Goal: Information Seeking & Learning: Learn about a topic

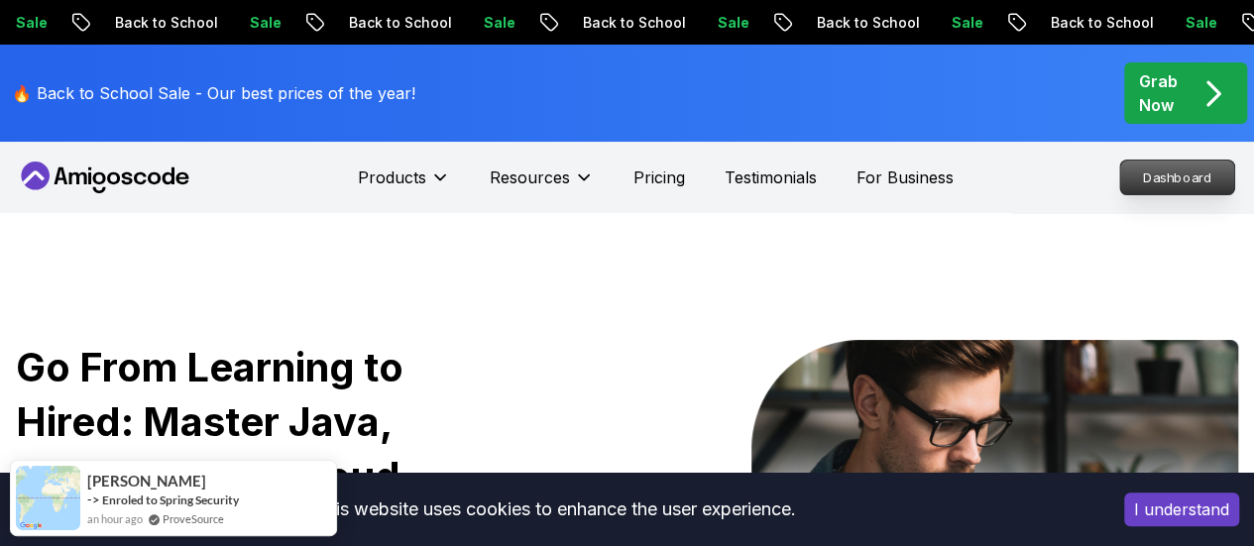
click at [1146, 176] on p "Dashboard" at bounding box center [1178, 178] width 114 height 34
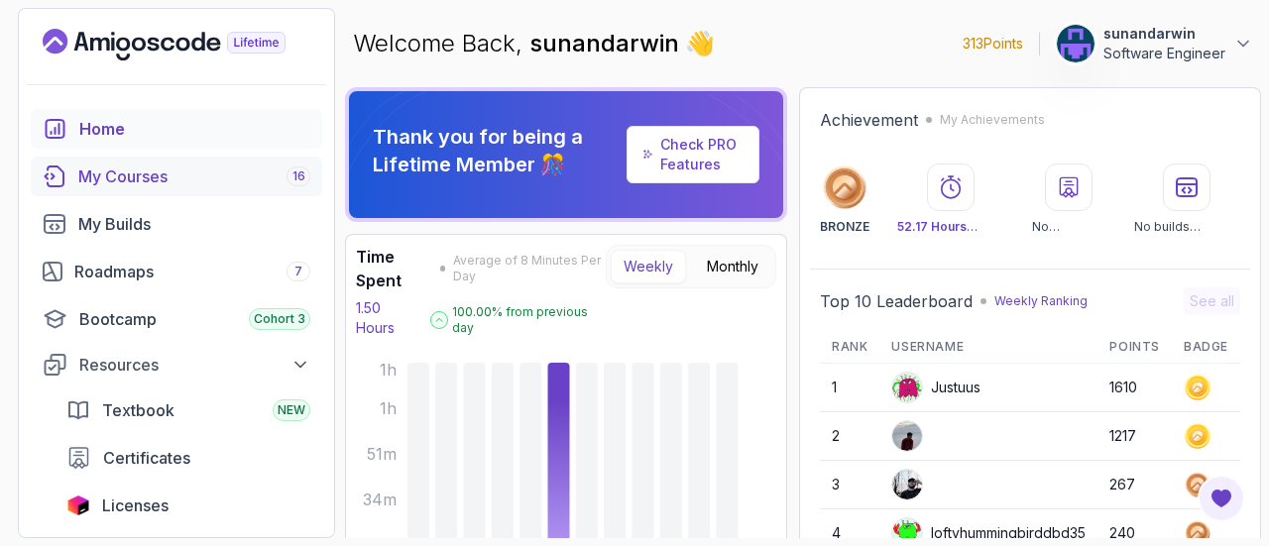
click at [206, 176] on div "My Courses 16" at bounding box center [194, 177] width 232 height 24
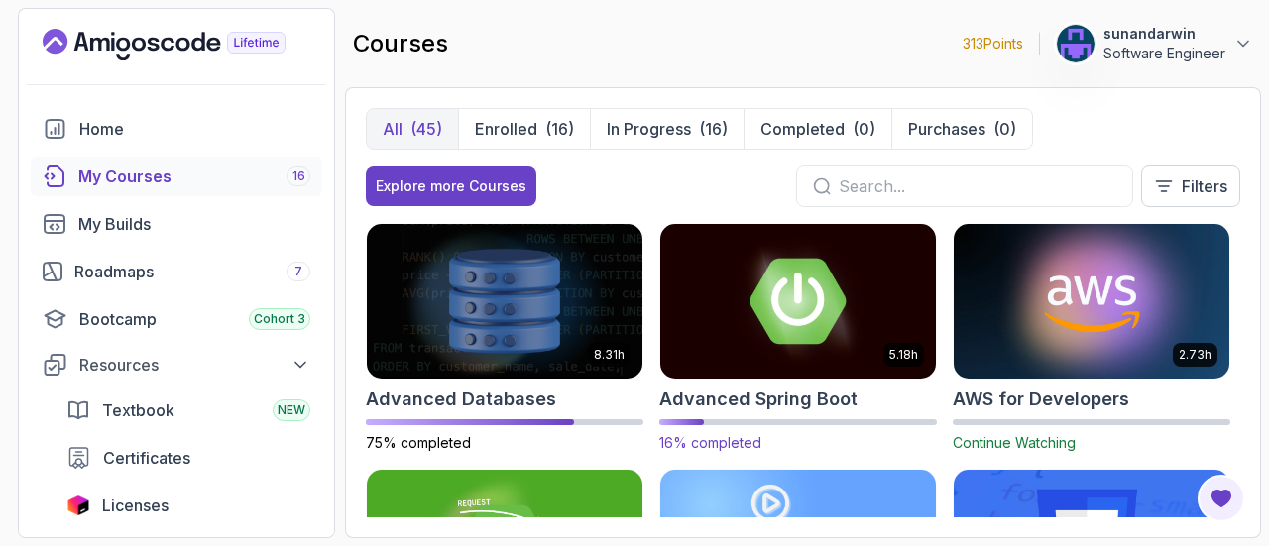
click at [750, 328] on img at bounding box center [798, 301] width 290 height 162
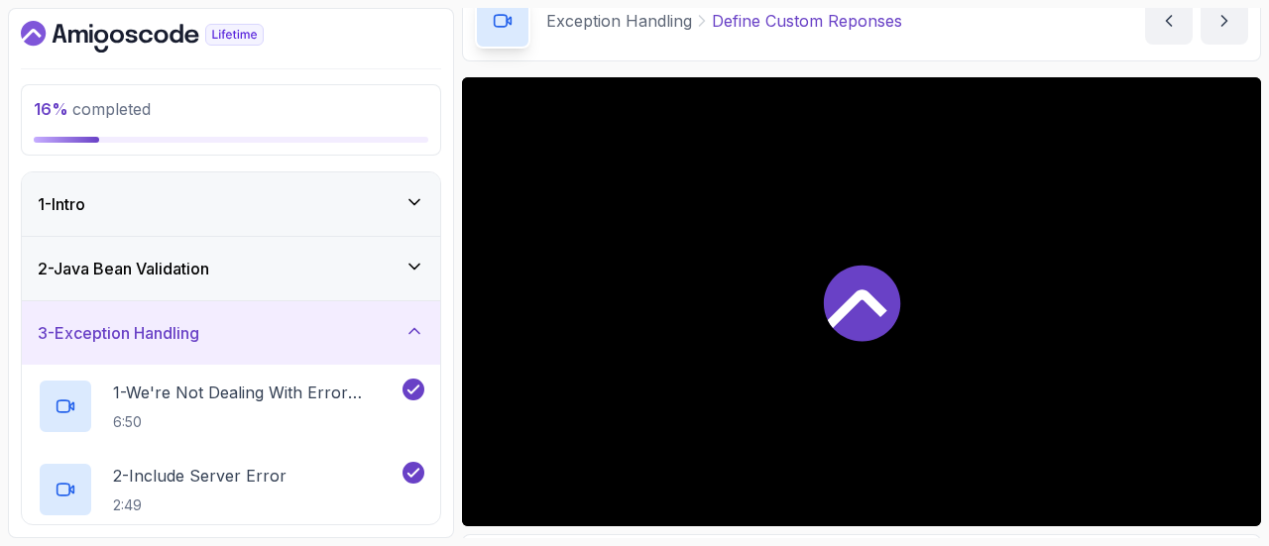
click at [239, 264] on div "2 - Java Bean Validation" at bounding box center [231, 269] width 387 height 24
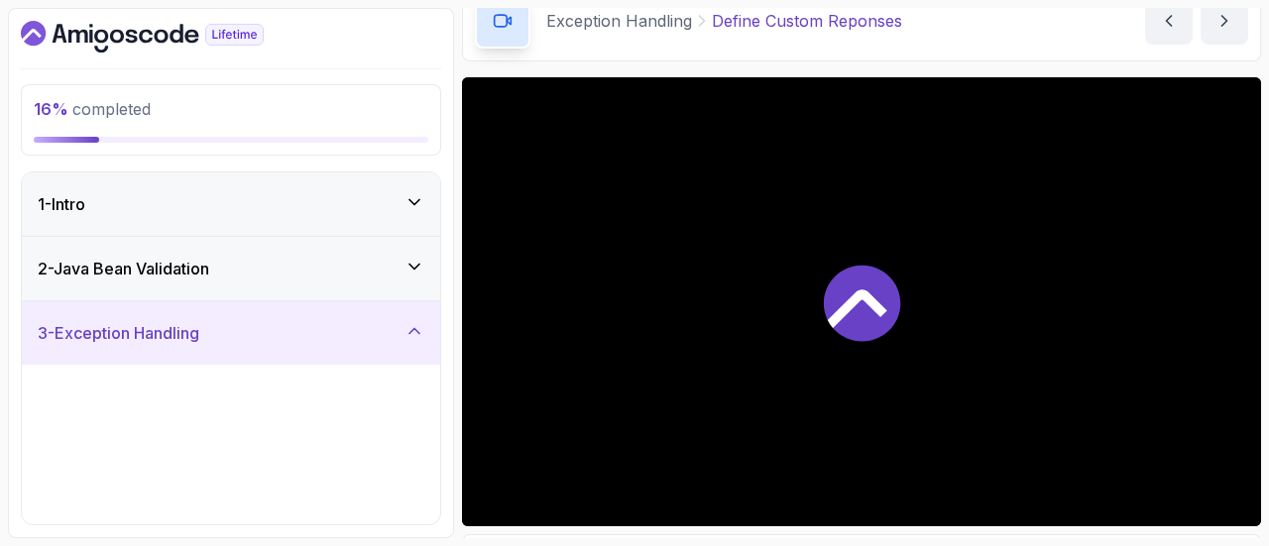
click at [239, 264] on div "2 - Java Bean Validation" at bounding box center [231, 269] width 387 height 24
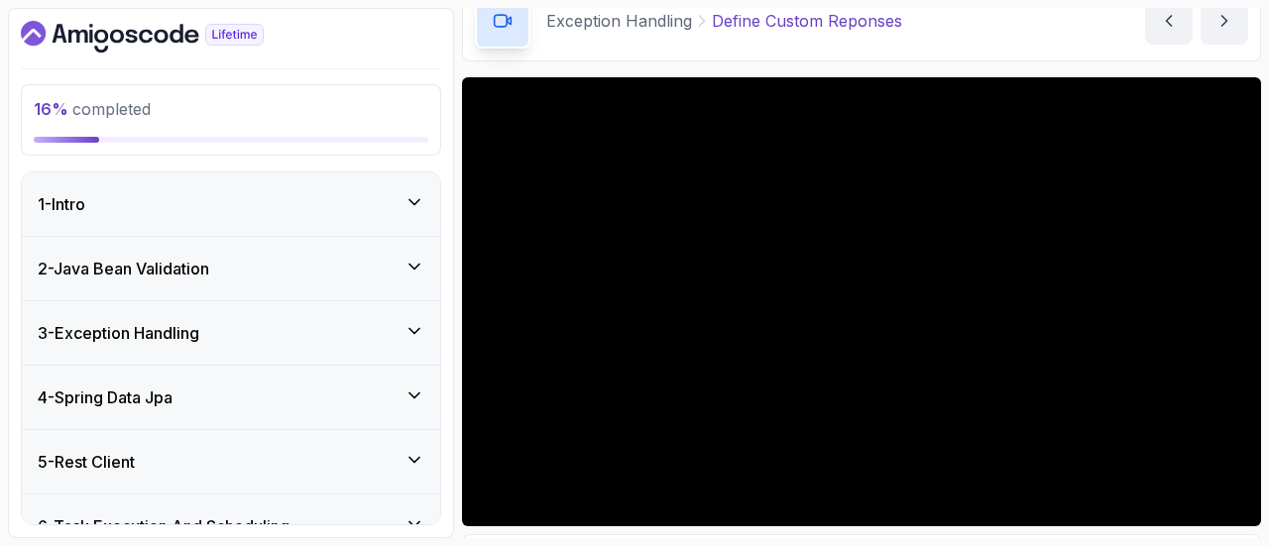
click at [303, 273] on div "2 - Java Bean Validation" at bounding box center [231, 269] width 387 height 24
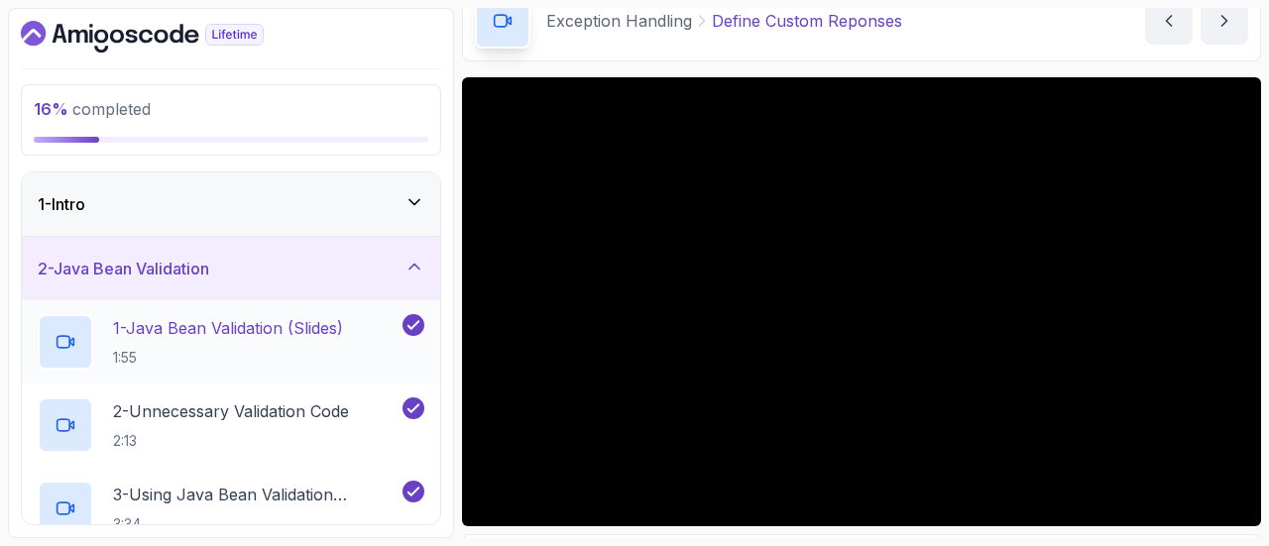
click at [301, 344] on h2 "1 - Java Bean Validation (Slides) 1:55" at bounding box center [228, 342] width 230 height 52
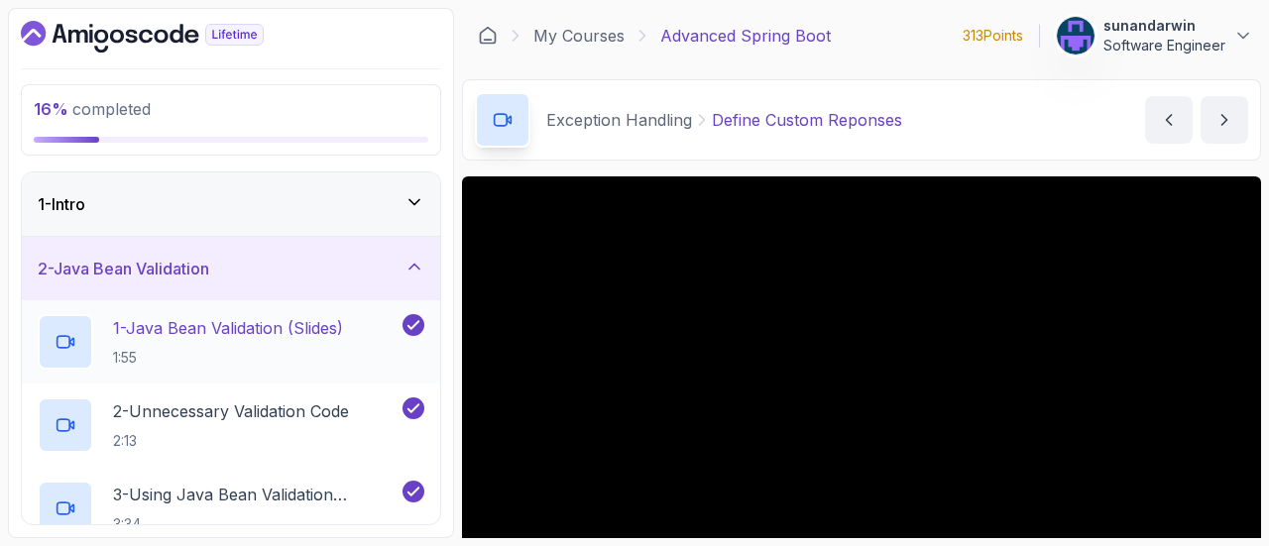
click at [276, 348] on p "1:55" at bounding box center [228, 358] width 230 height 20
click at [180, 334] on p "1 - Java Bean Validation (Slides)" at bounding box center [228, 328] width 230 height 24
click at [252, 328] on p "1 - Java Bean Validation (Slides)" at bounding box center [228, 328] width 230 height 24
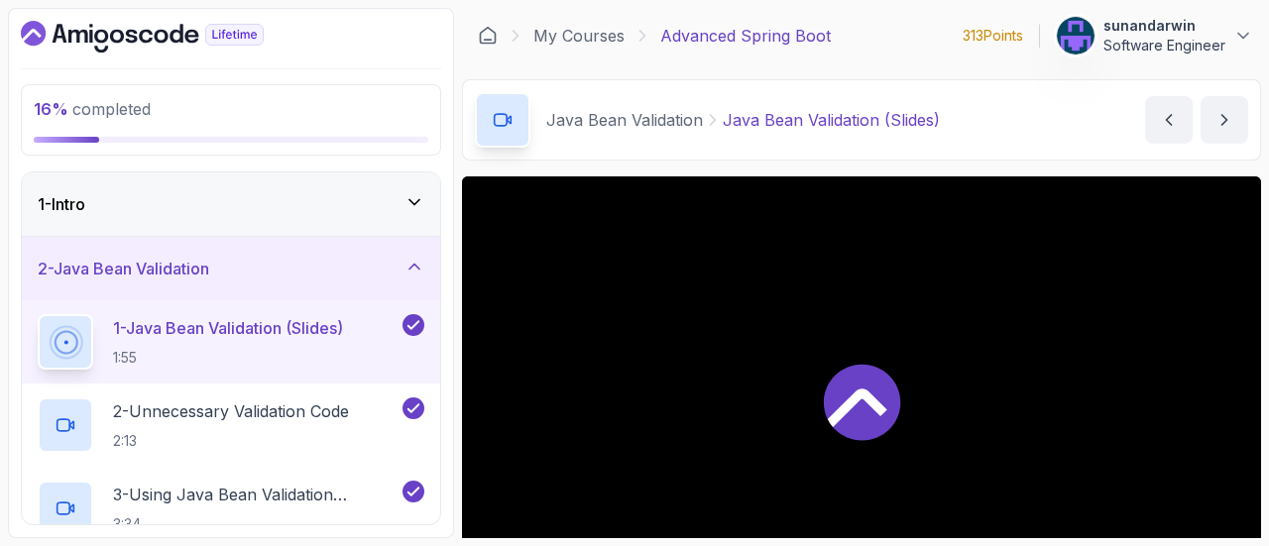
click at [252, 328] on p "1 - Java Bean Validation (Slides)" at bounding box center [228, 328] width 230 height 24
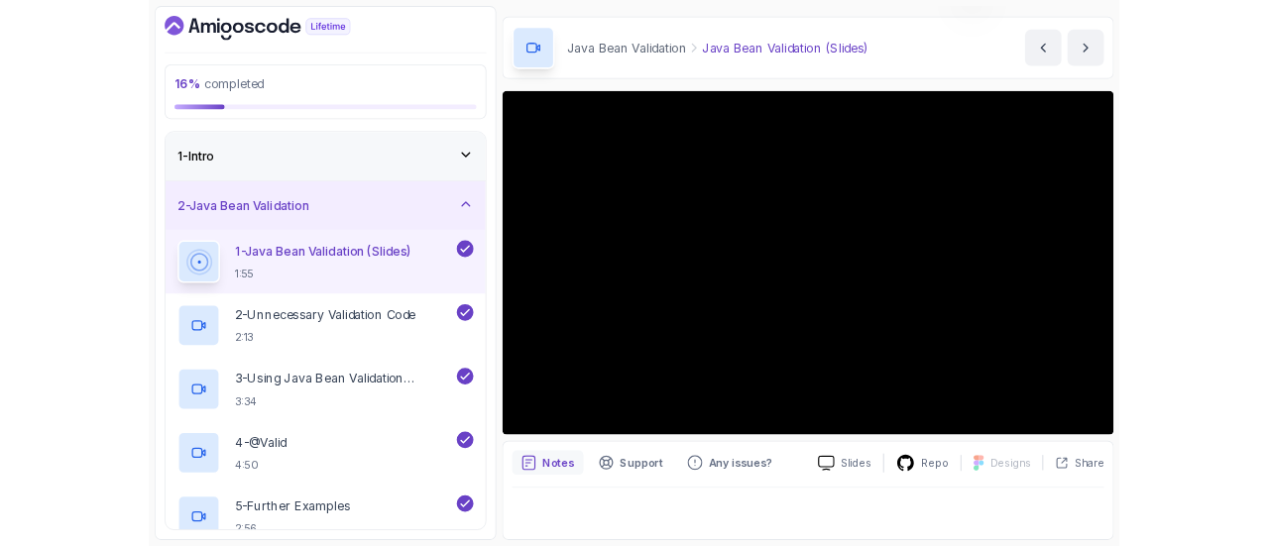
scroll to position [57, 0]
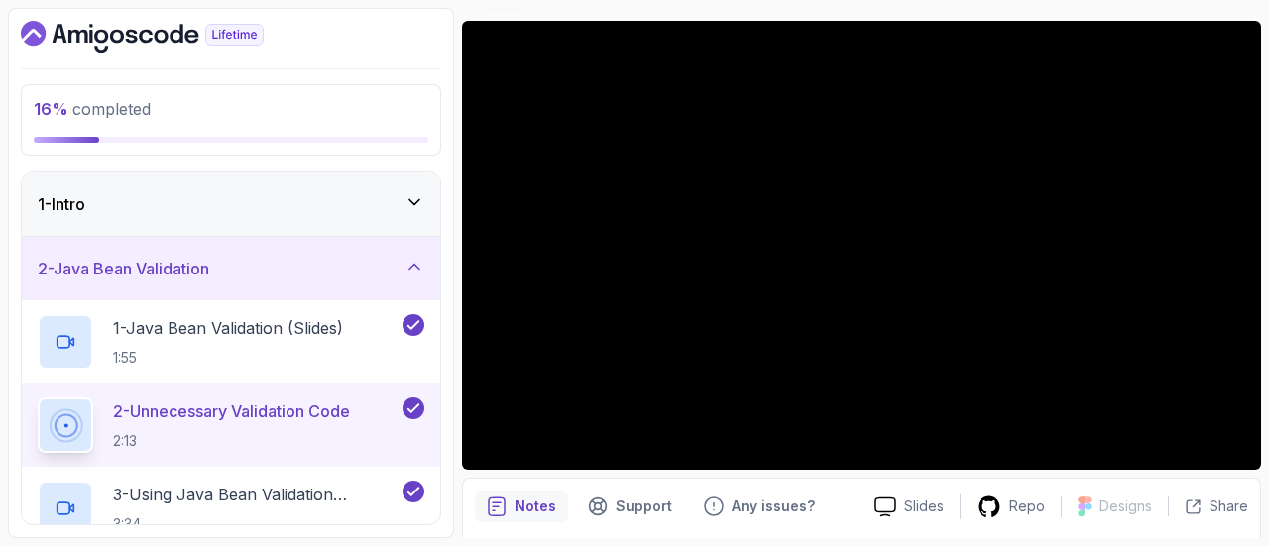
scroll to position [57, 0]
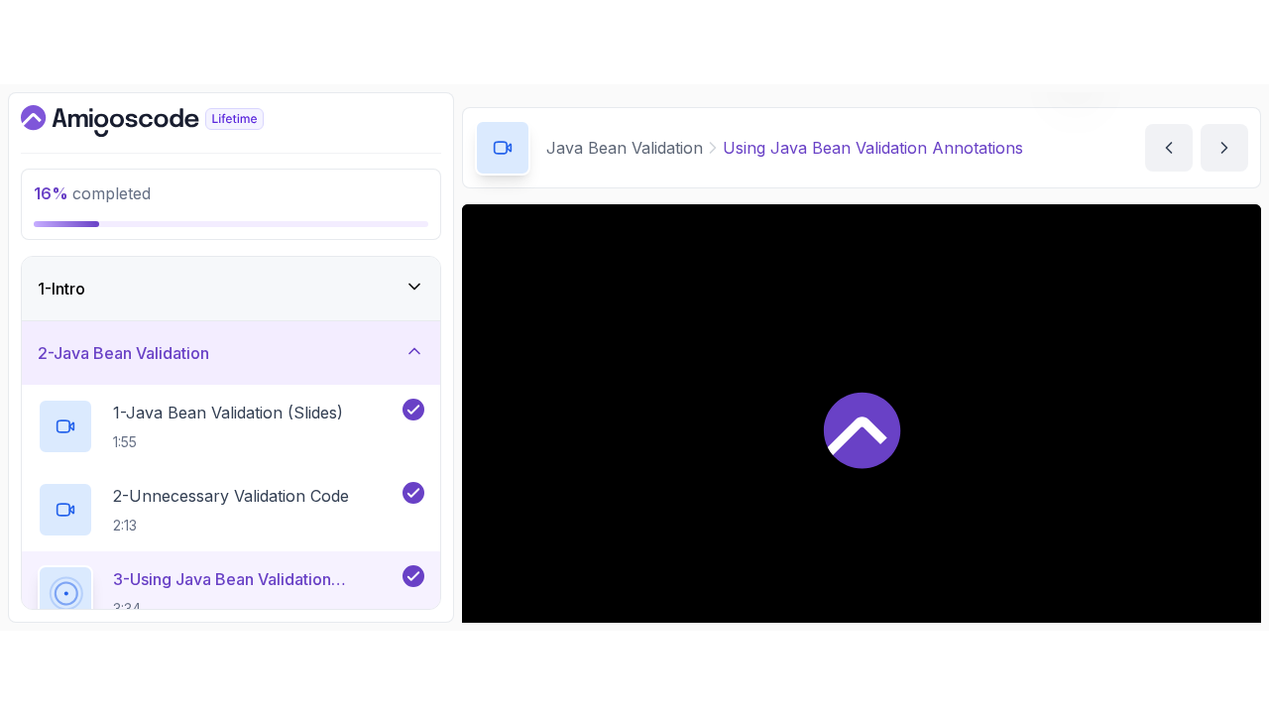
scroll to position [156, 0]
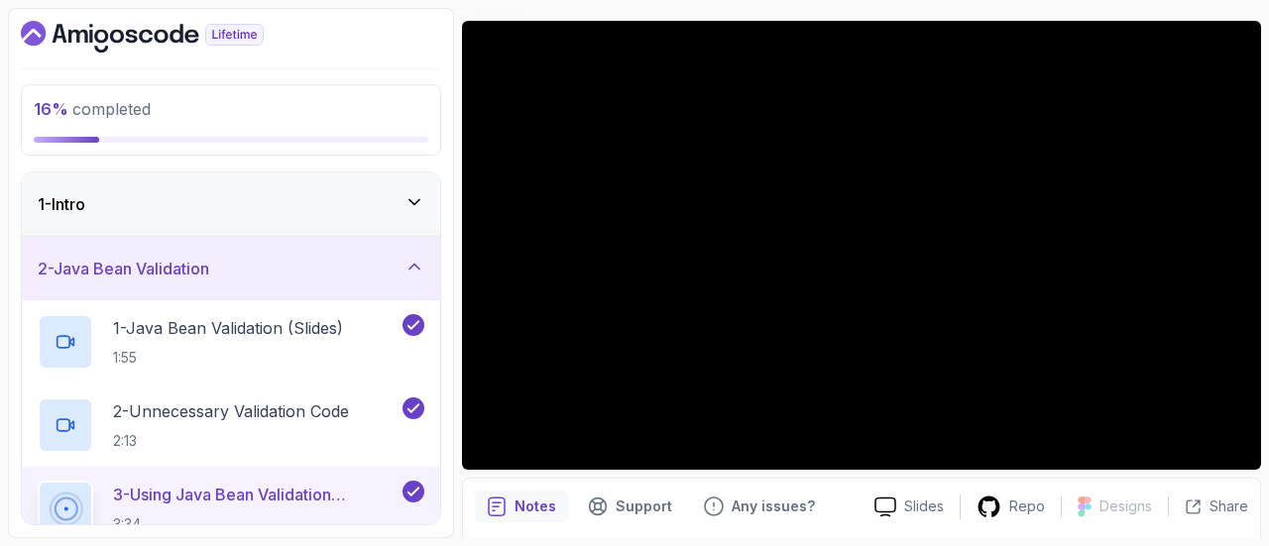
click at [1238, 545] on iframe at bounding box center [634, 273] width 1269 height 546
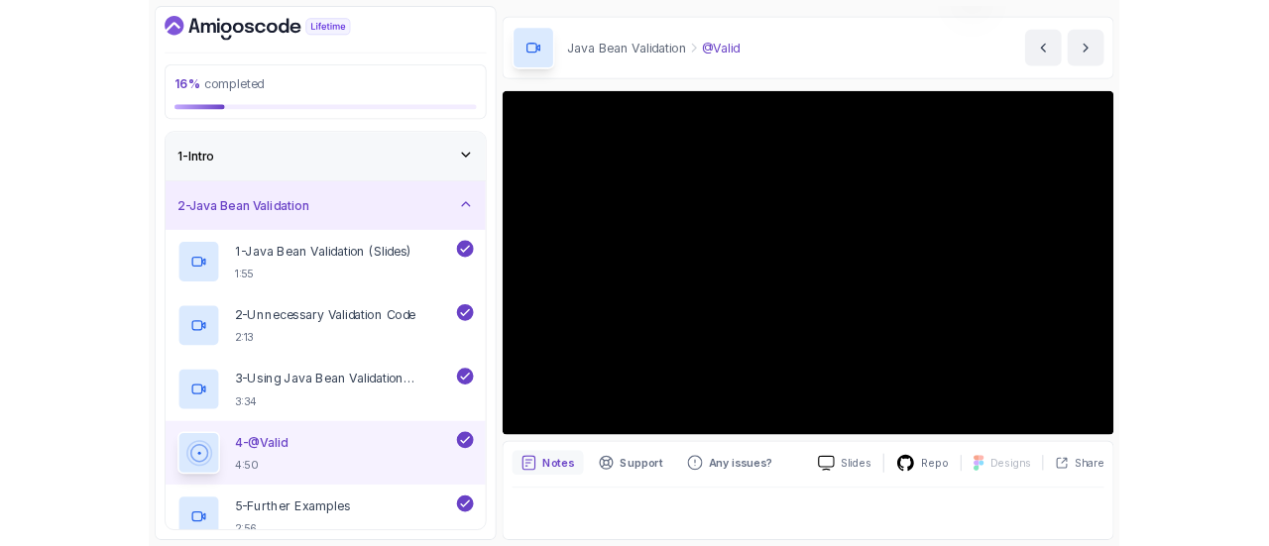
scroll to position [57, 0]
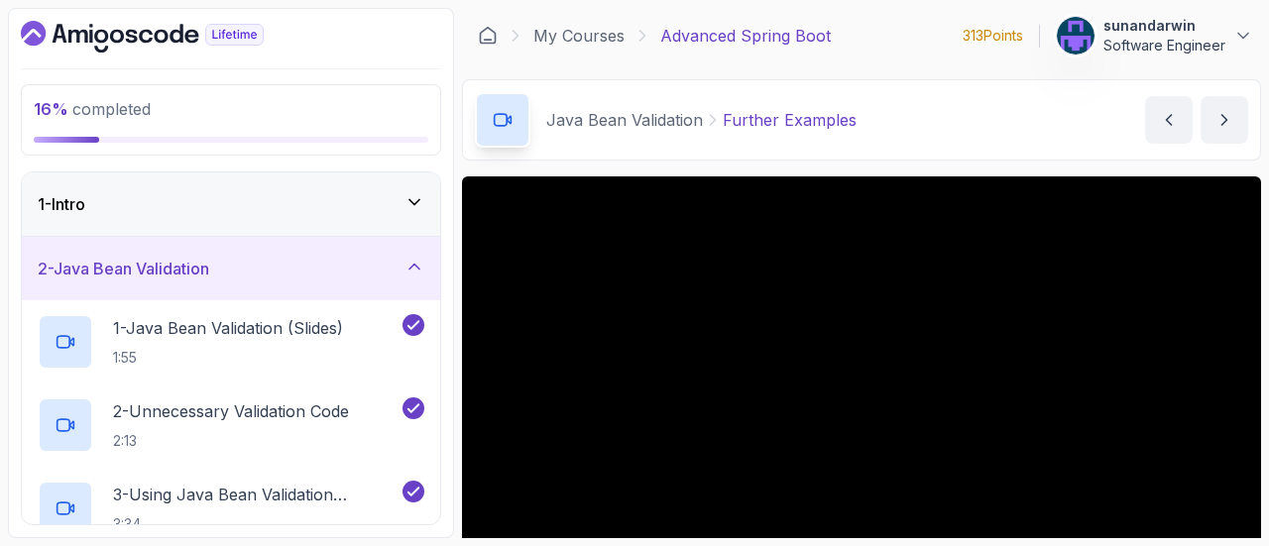
click at [313, 224] on div "1 - Intro" at bounding box center [231, 204] width 418 height 63
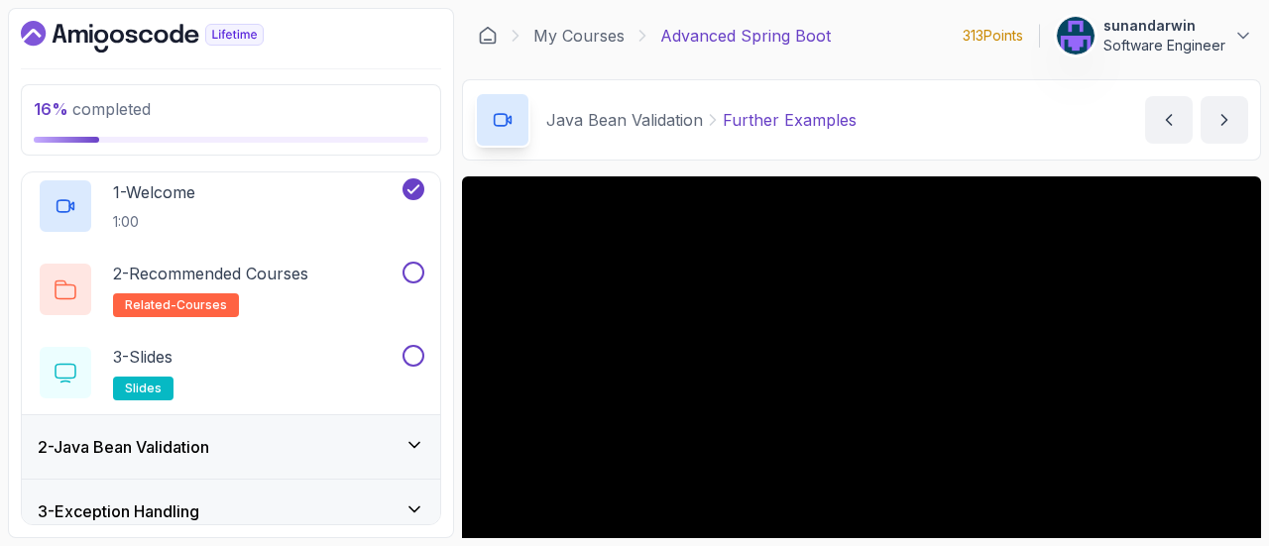
scroll to position [99, 0]
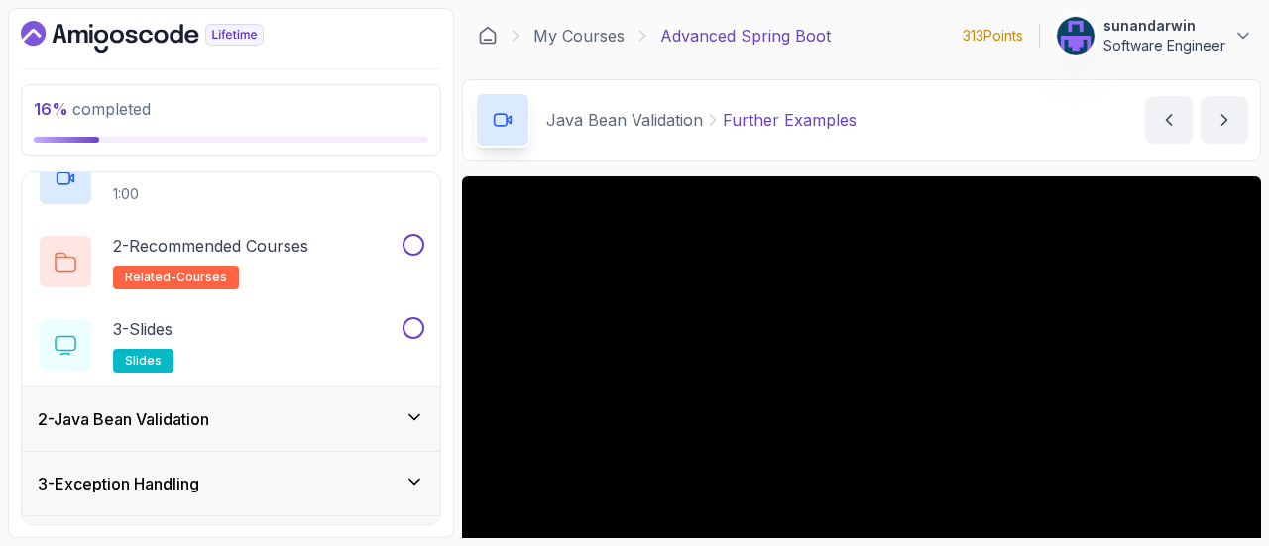
click at [327, 416] on div "2 - Java Bean Validation" at bounding box center [231, 420] width 387 height 24
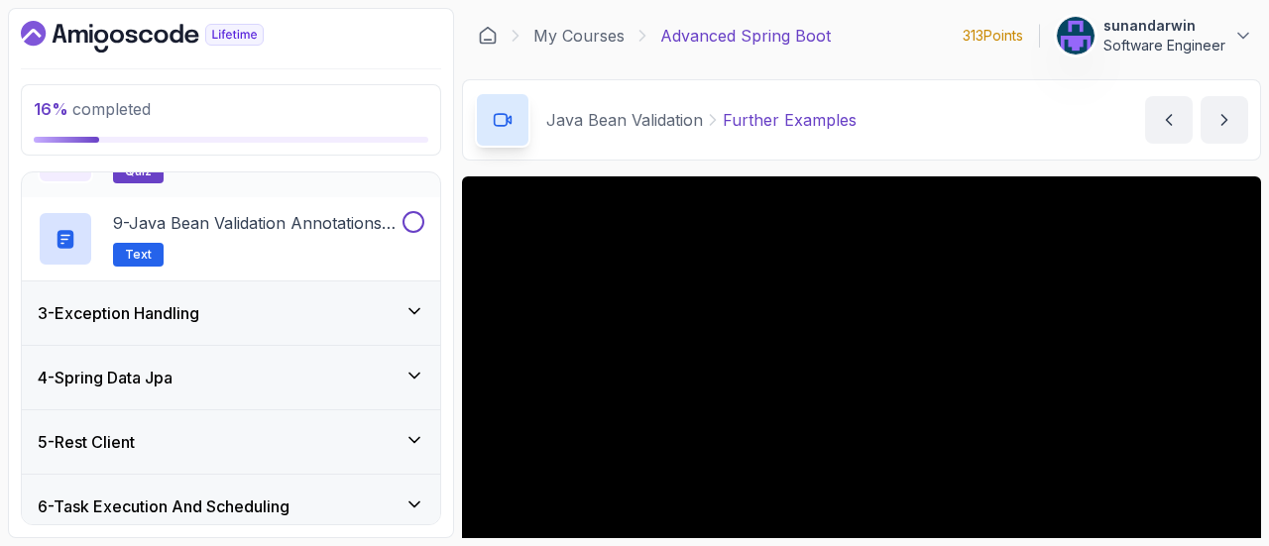
scroll to position [772, 0]
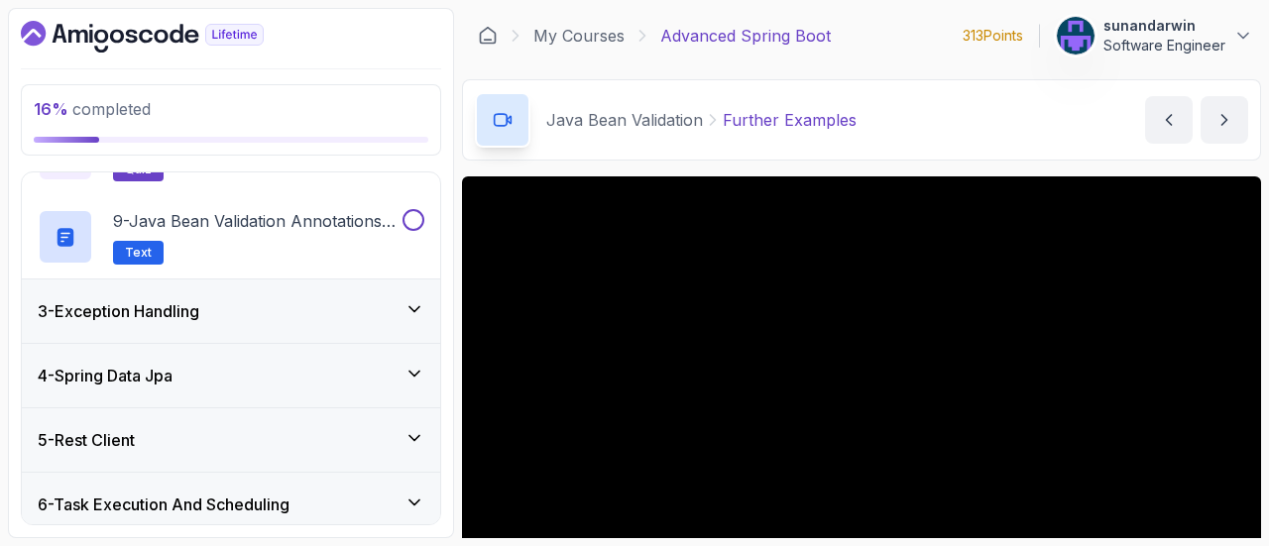
click at [199, 299] on h3 "3 - Exception Handling" at bounding box center [119, 311] width 162 height 24
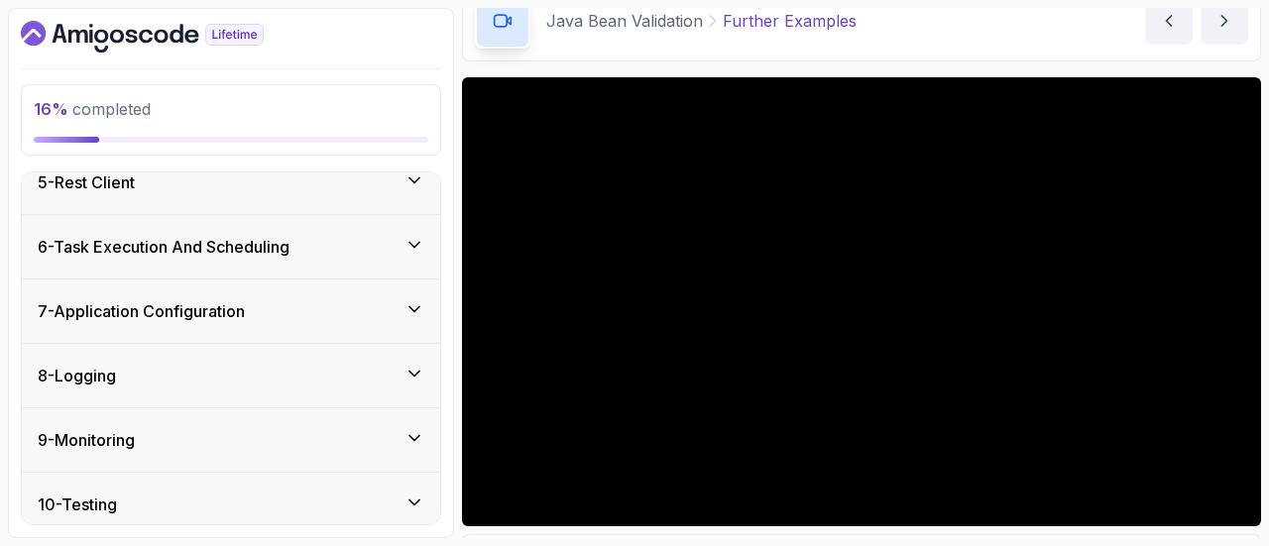
scroll to position [57, 0]
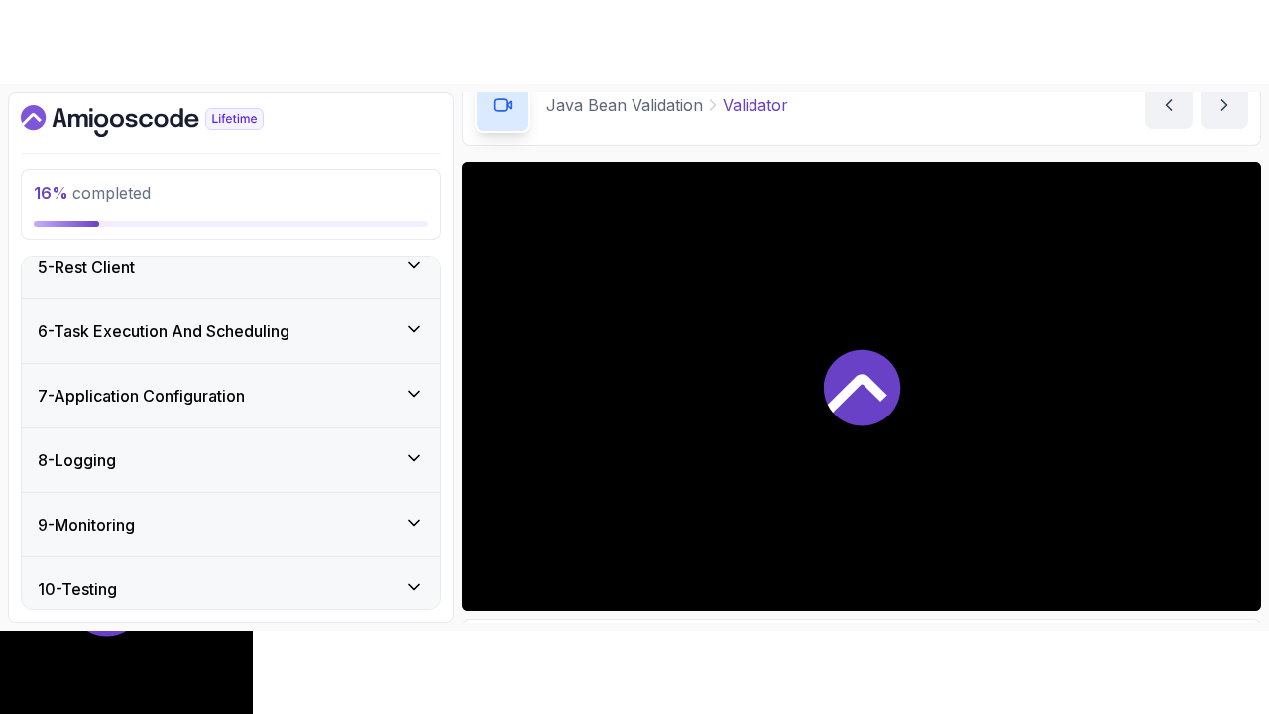
scroll to position [198, 0]
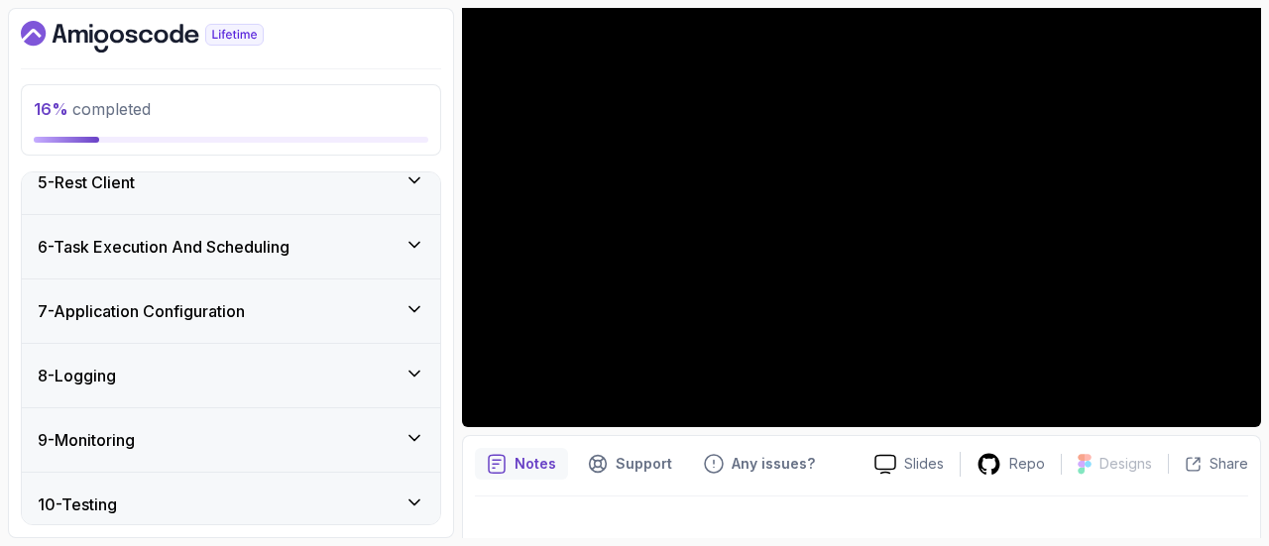
click at [1231, 516] on iframe at bounding box center [634, 273] width 1269 height 546
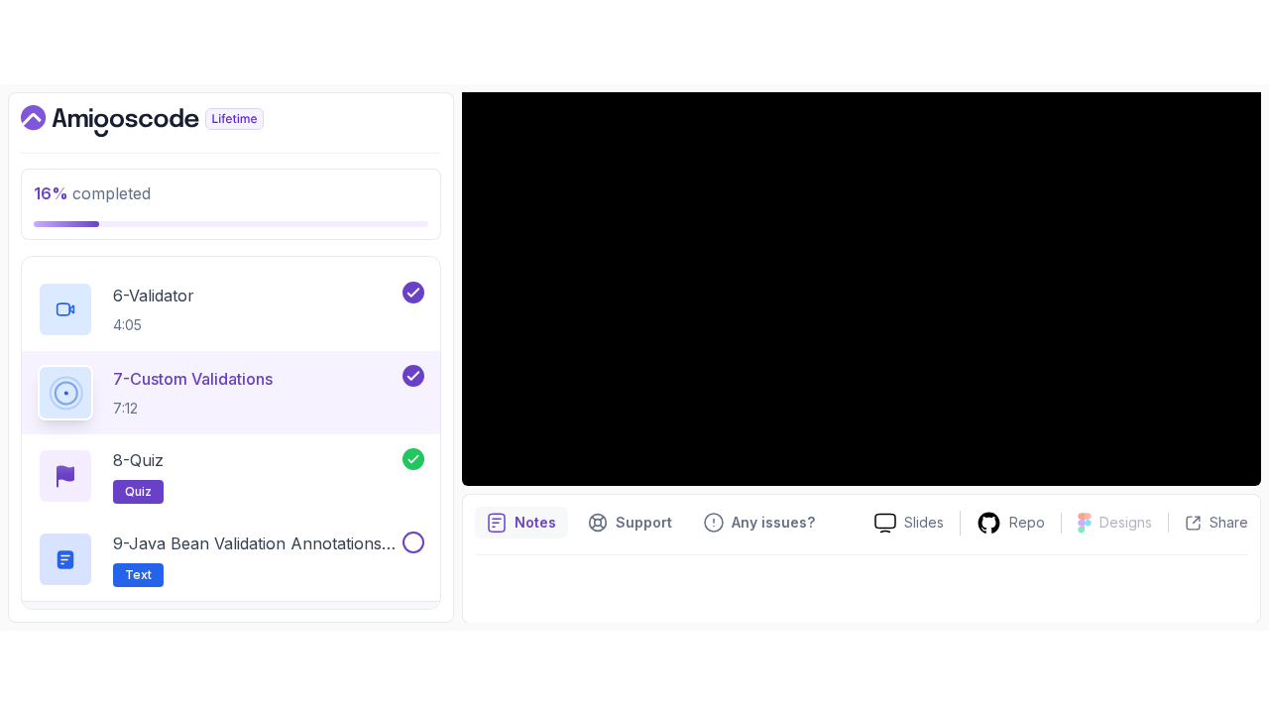
scroll to position [57, 0]
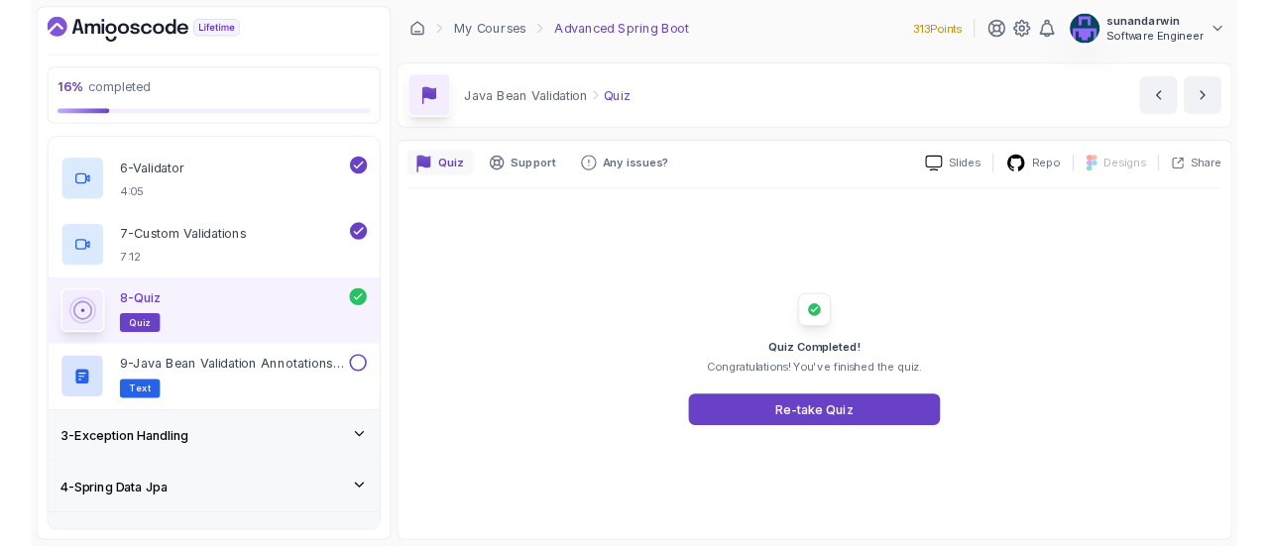
scroll to position [534, 0]
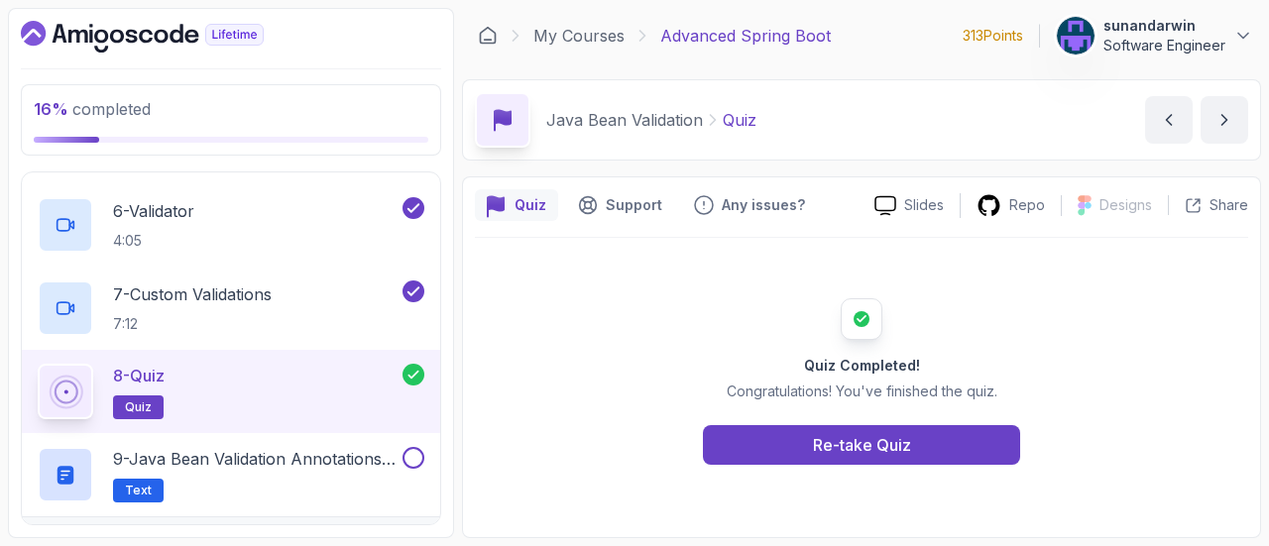
click at [829, 420] on div "Quiz Completed! Congratulations! You've finished the quiz. Re-take Quiz" at bounding box center [861, 381] width 381 height 167
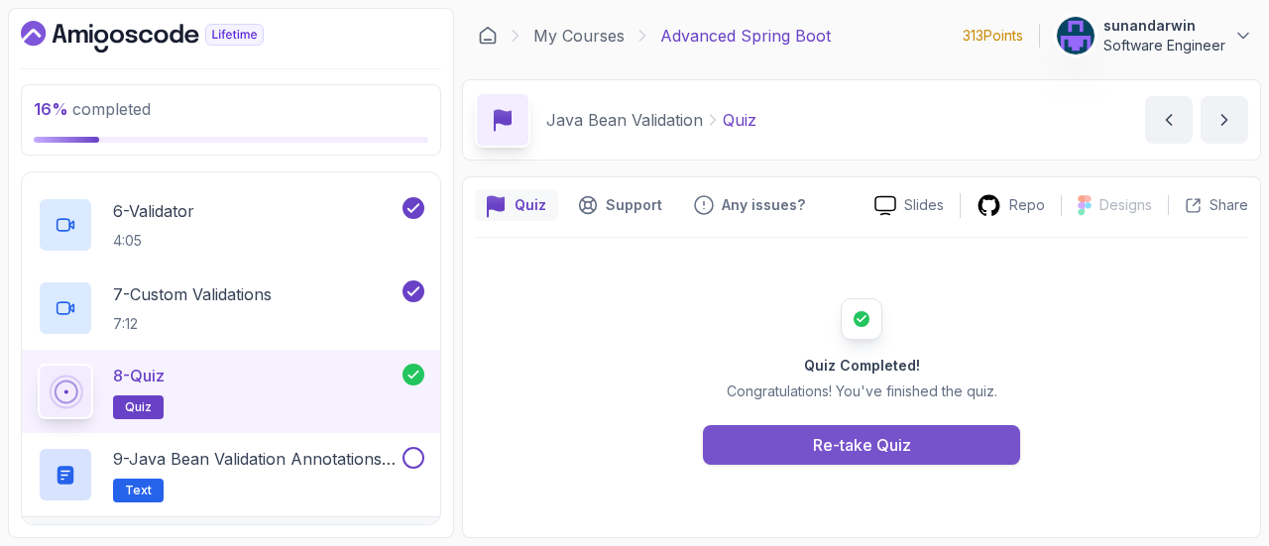
click at [819, 443] on div "Re-take Quiz" at bounding box center [862, 445] width 98 height 24
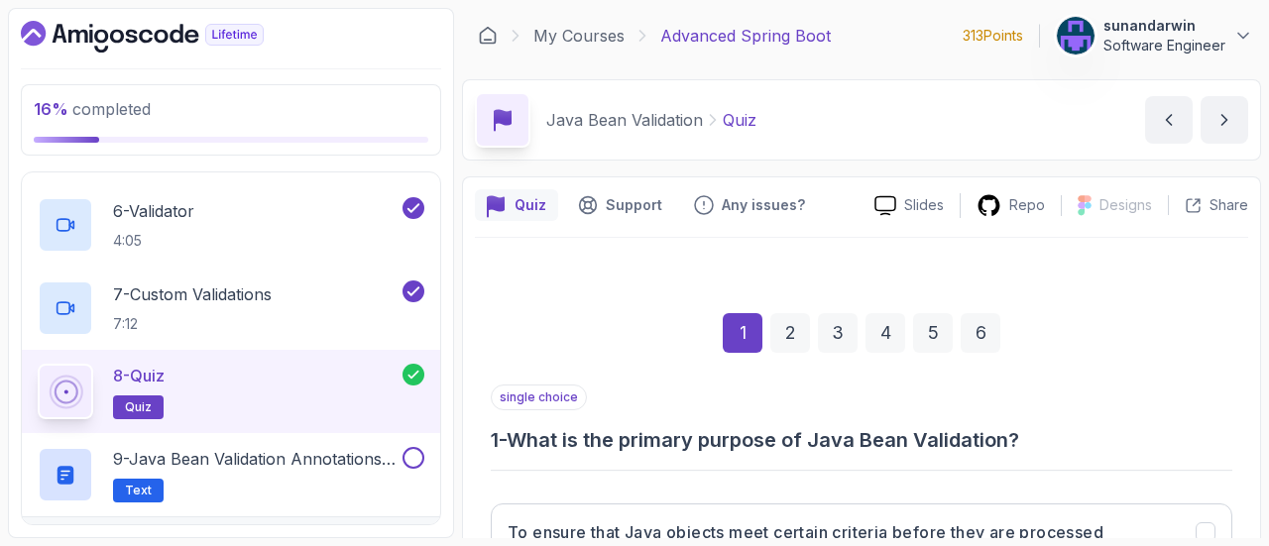
scroll to position [297, 0]
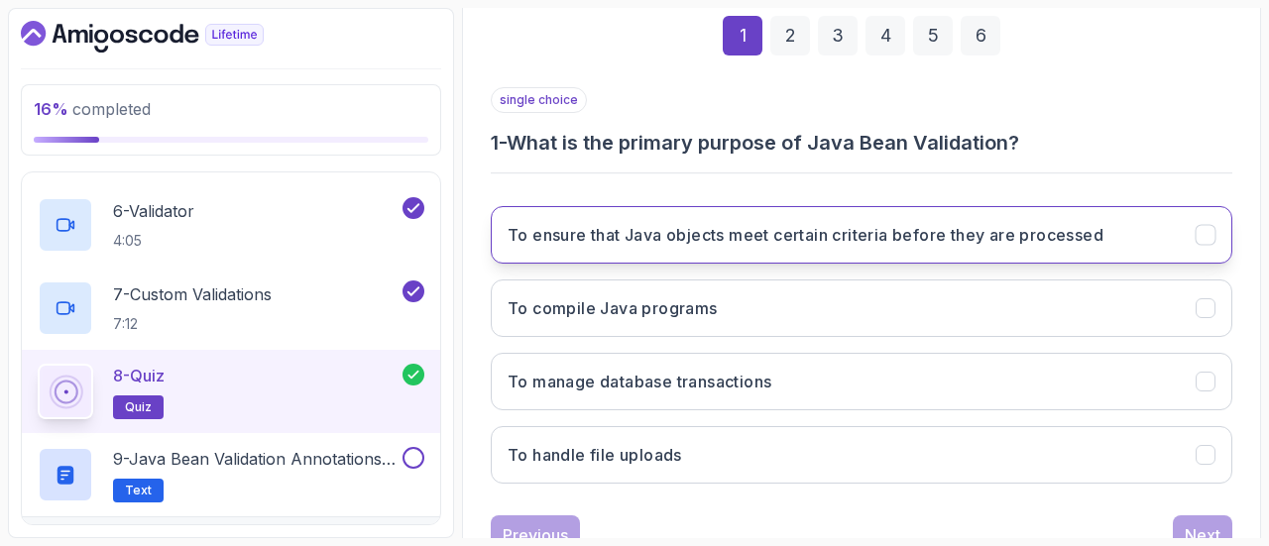
click at [1212, 206] on button "To ensure that Java objects meet certain criteria before they are processed" at bounding box center [862, 235] width 742 height 58
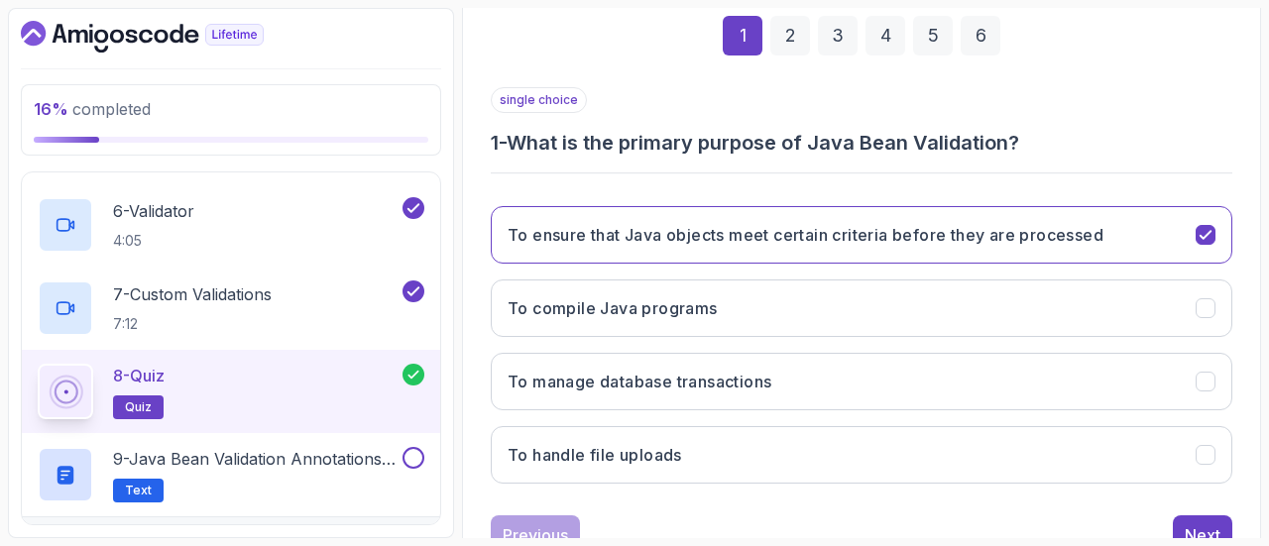
scroll to position [366, 0]
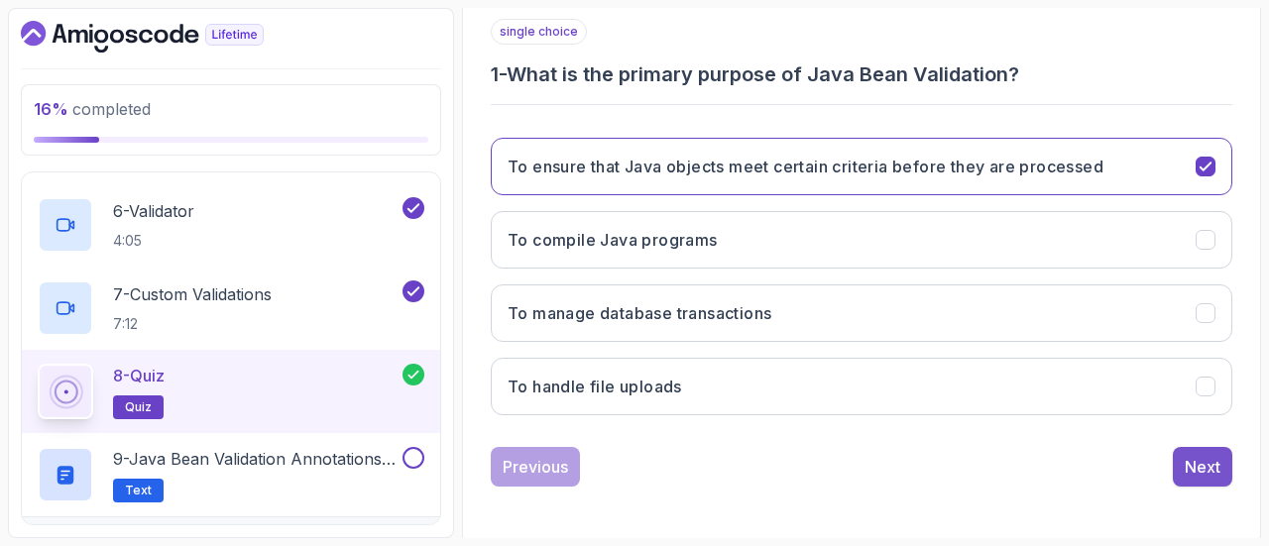
click at [1210, 466] on div "Next" at bounding box center [1203, 467] width 36 height 24
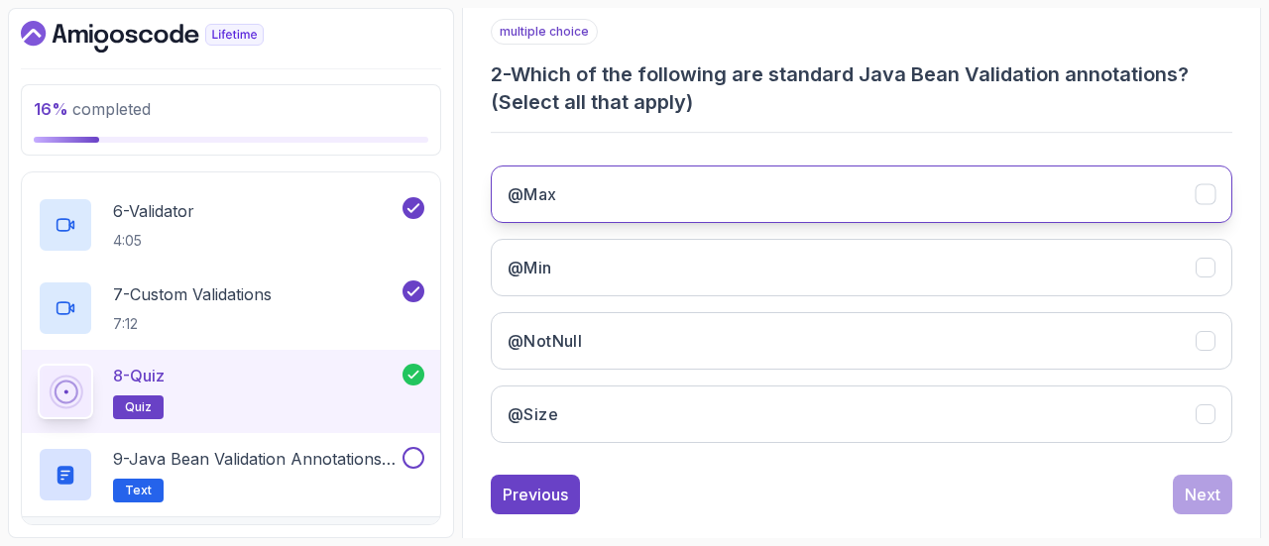
click at [1204, 196] on icon "@Max" at bounding box center [1205, 194] width 11 height 8
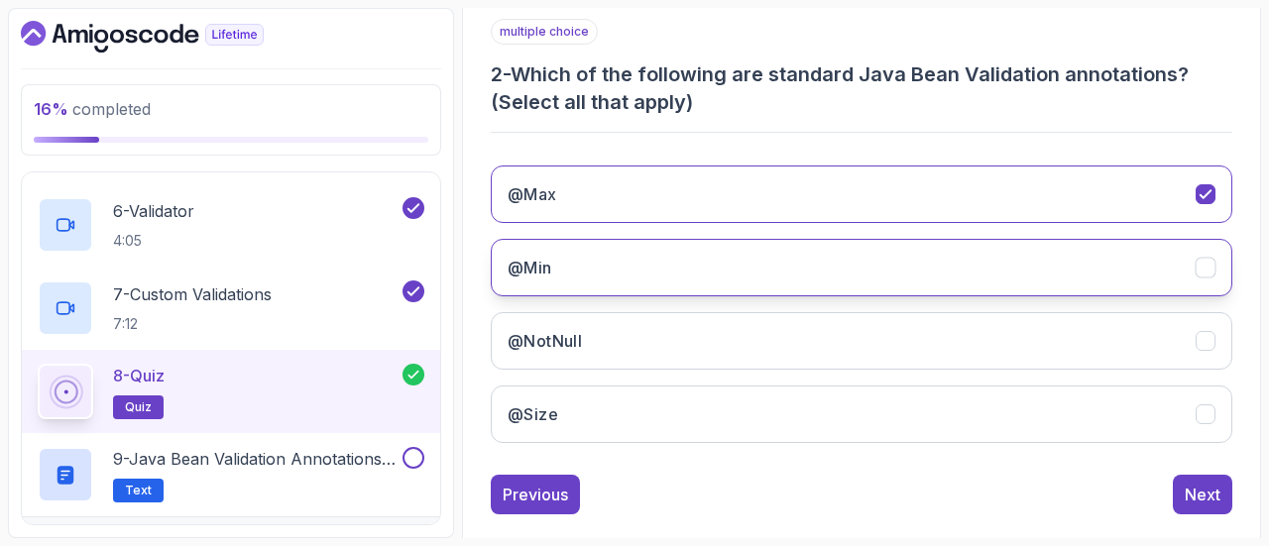
click at [1205, 269] on icon "@Min" at bounding box center [1205, 268] width 11 height 8
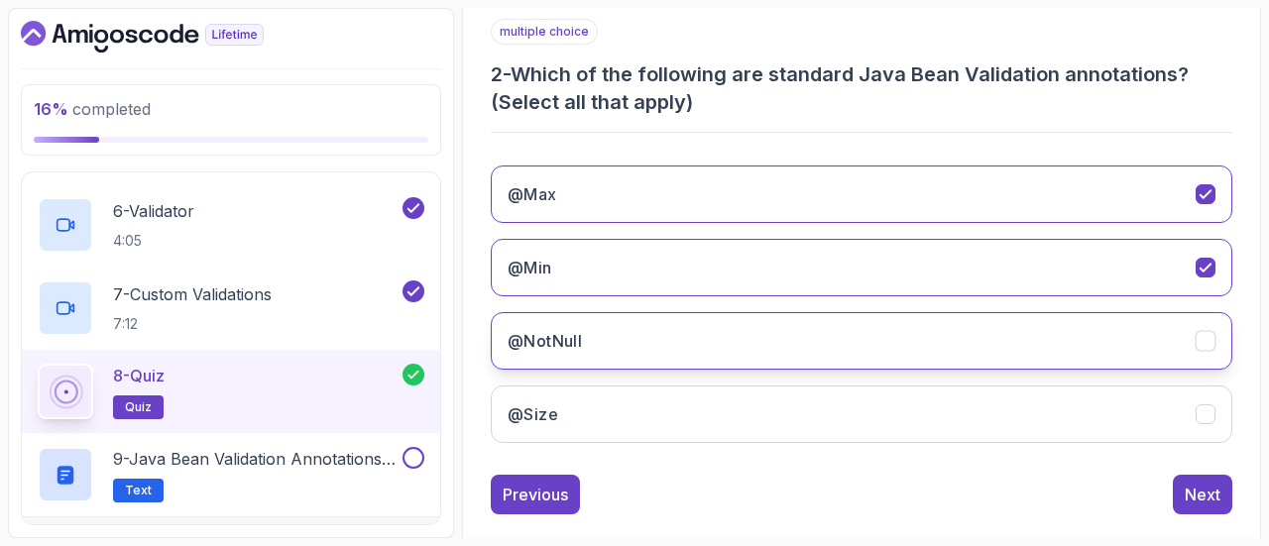
click at [1204, 352] on button "@NotNull" at bounding box center [862, 341] width 742 height 58
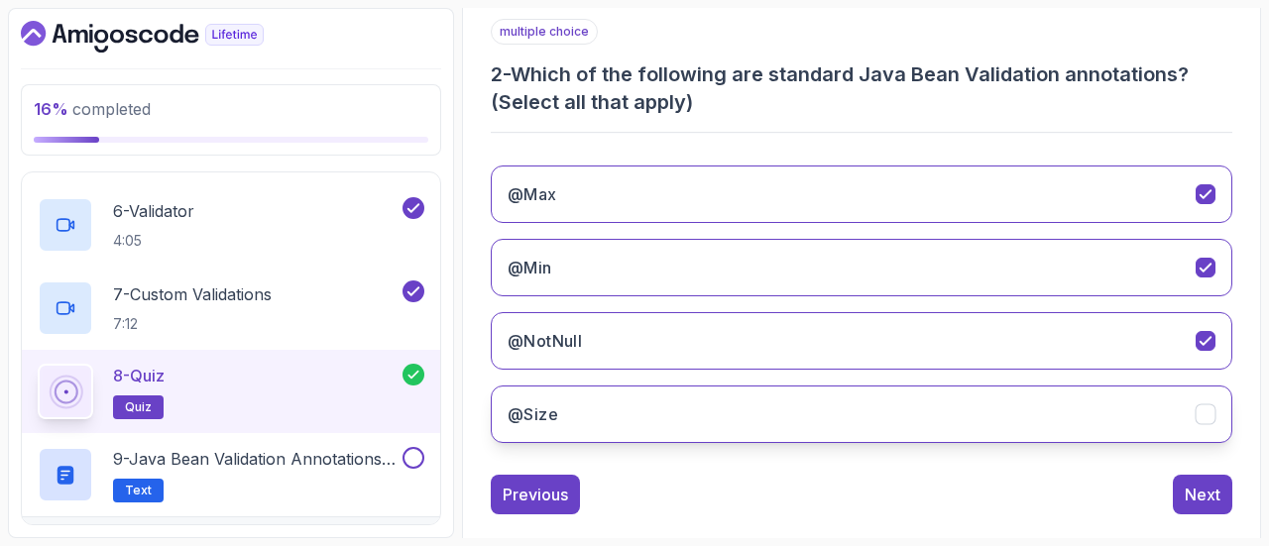
click at [1206, 416] on icon "@Size" at bounding box center [1206, 415] width 19 height 19
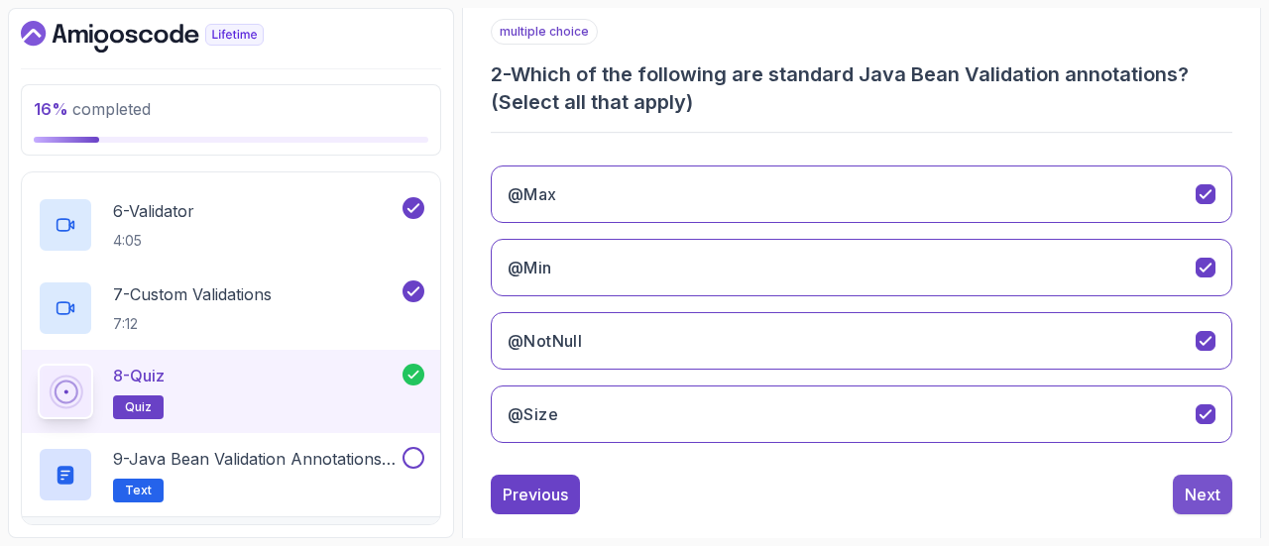
click at [1213, 502] on button "Next" at bounding box center [1202, 495] width 59 height 40
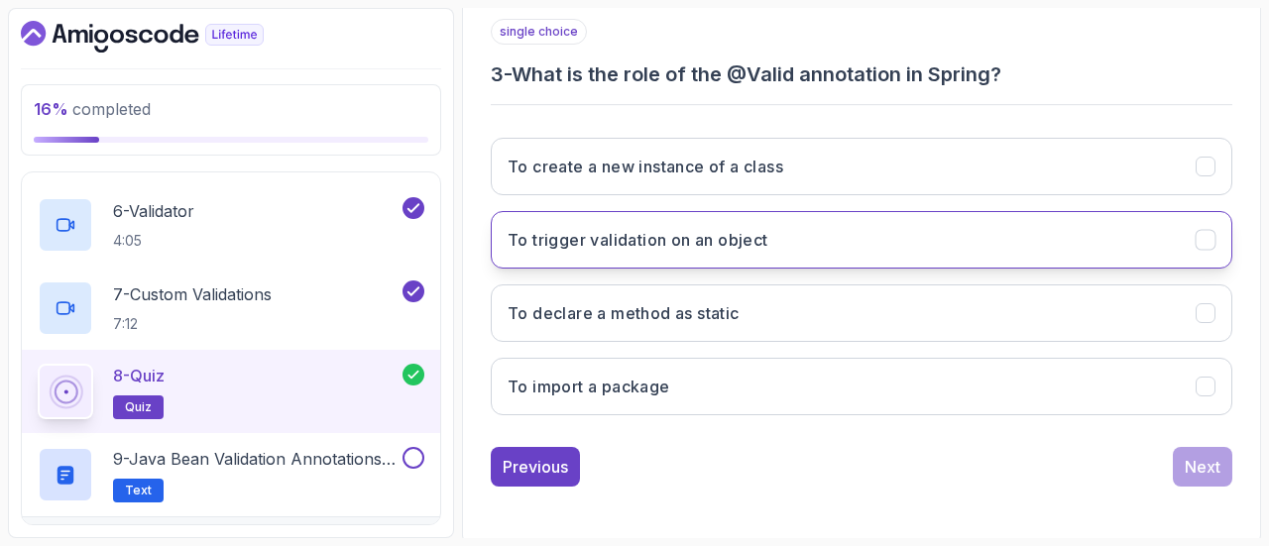
click at [1211, 239] on icon "To trigger validation on an object" at bounding box center [1206, 240] width 19 height 19
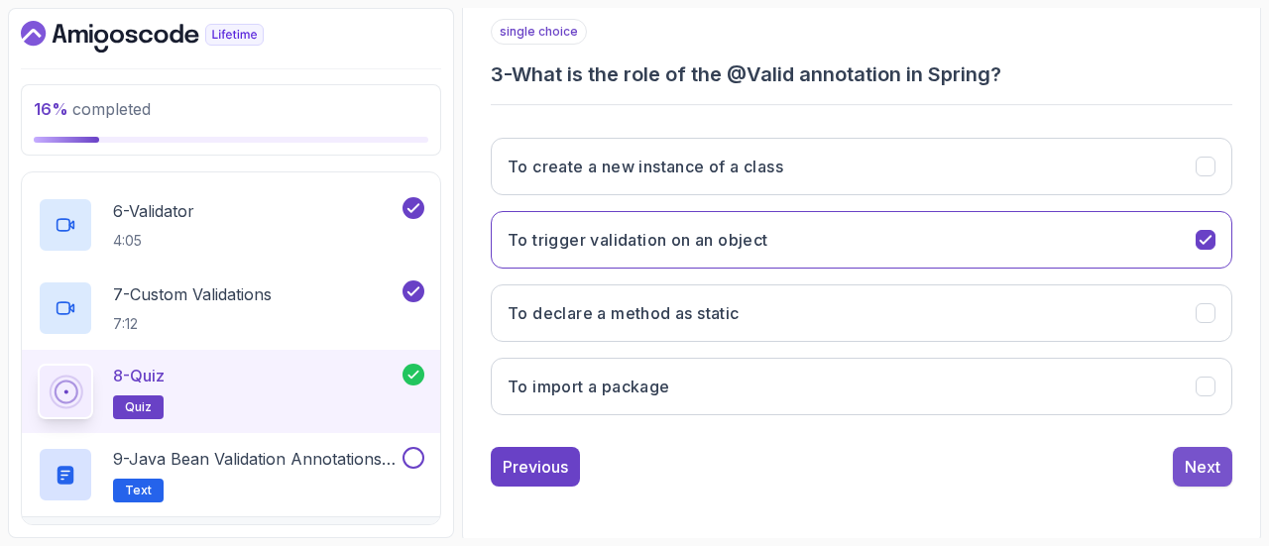
click at [1204, 461] on div "Next" at bounding box center [1203, 467] width 36 height 24
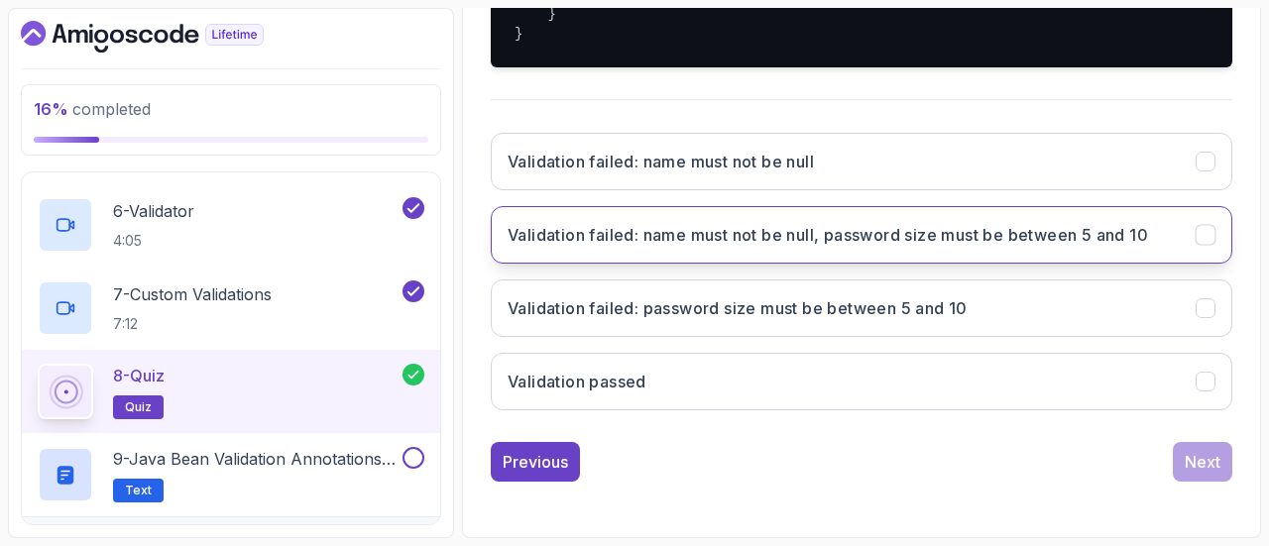
scroll to position [925, 0]
click at [1210, 234] on icon "Validation failed: name must not be null, password size must be between 5 and 10" at bounding box center [1205, 235] width 11 height 8
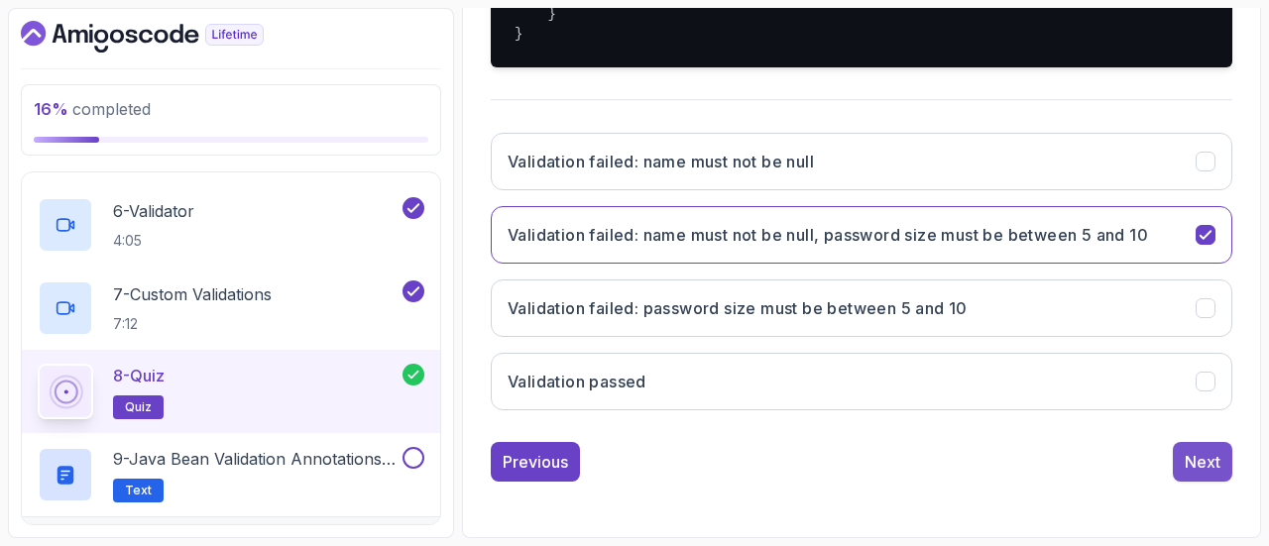
click at [1190, 463] on div "Next" at bounding box center [1203, 462] width 36 height 24
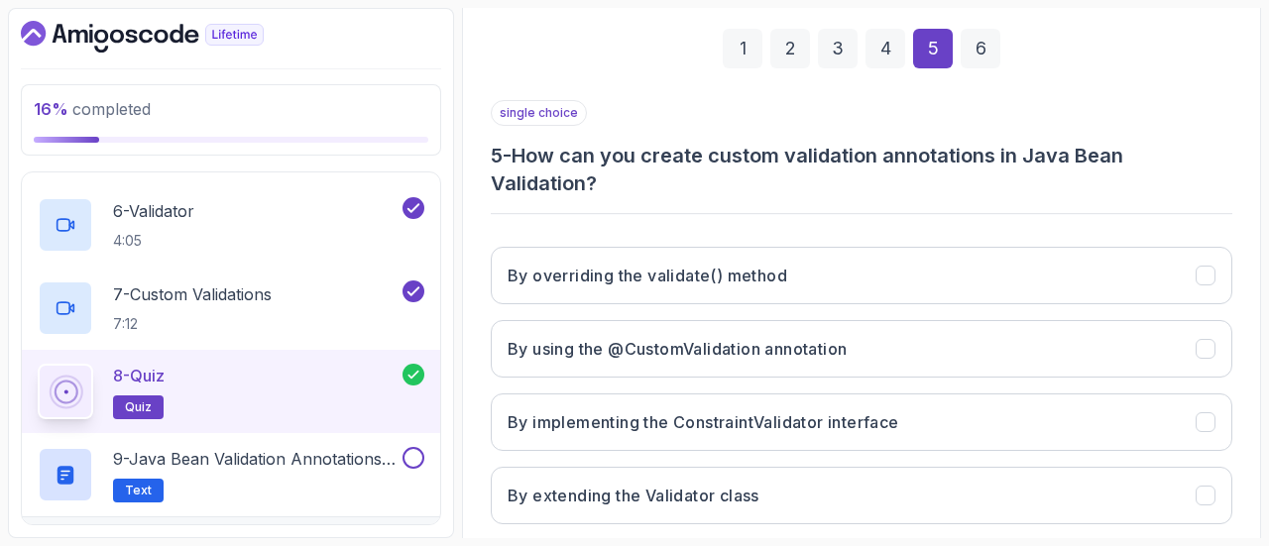
scroll to position [394, 0]
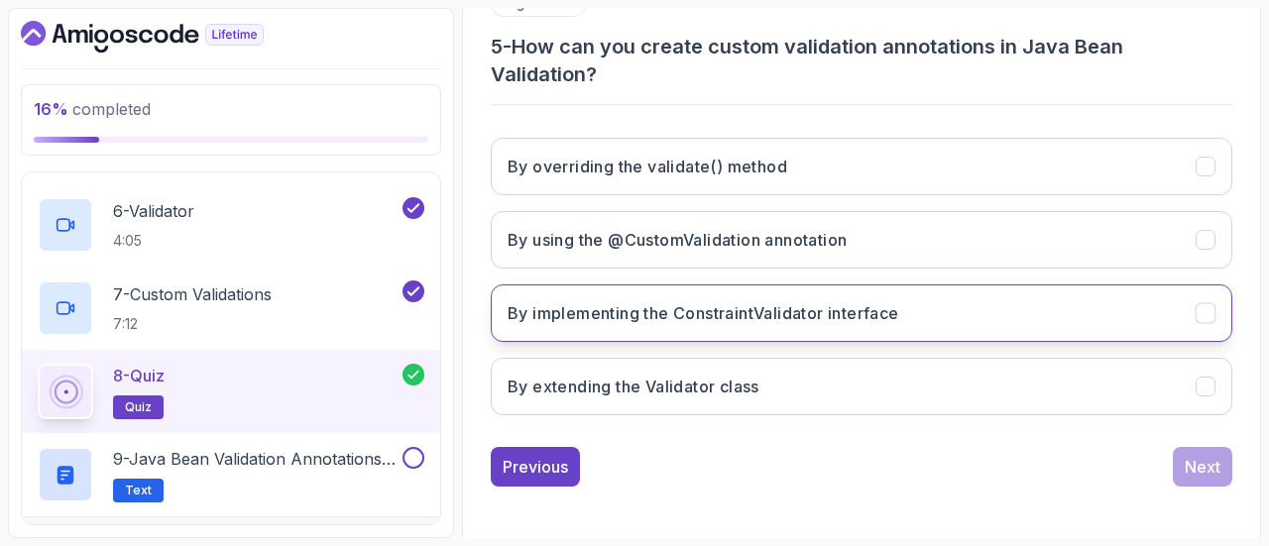
click at [1201, 324] on button "By implementing the ConstraintValidator interface" at bounding box center [862, 314] width 742 height 58
click at [1196, 472] on div "Next" at bounding box center [1203, 467] width 36 height 24
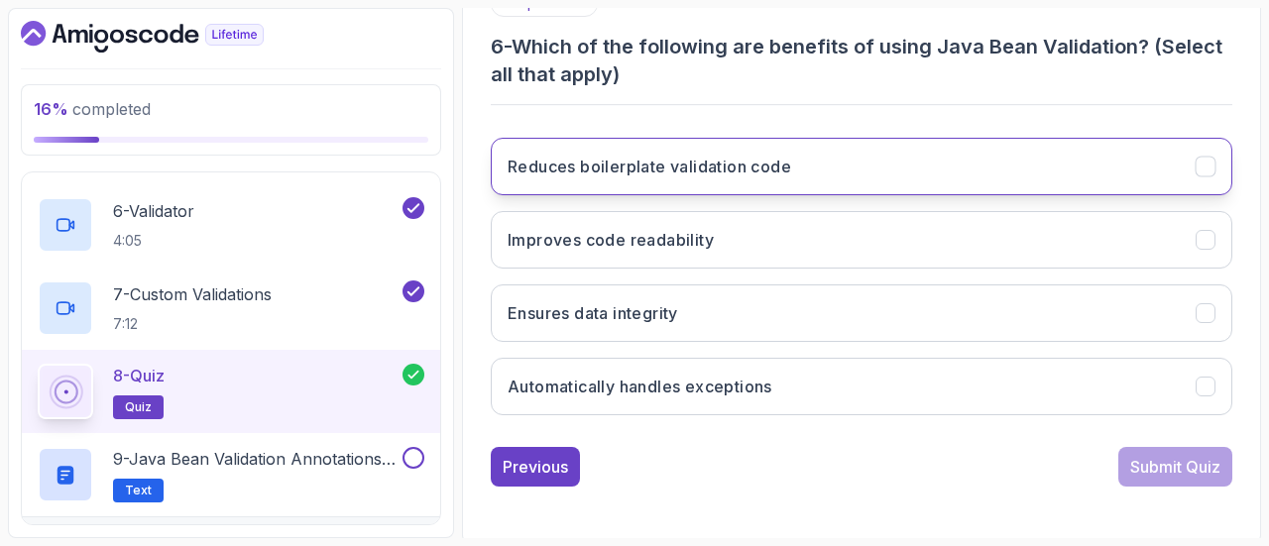
click at [1211, 174] on icon "Reduces boilerplate validation code" at bounding box center [1206, 167] width 19 height 19
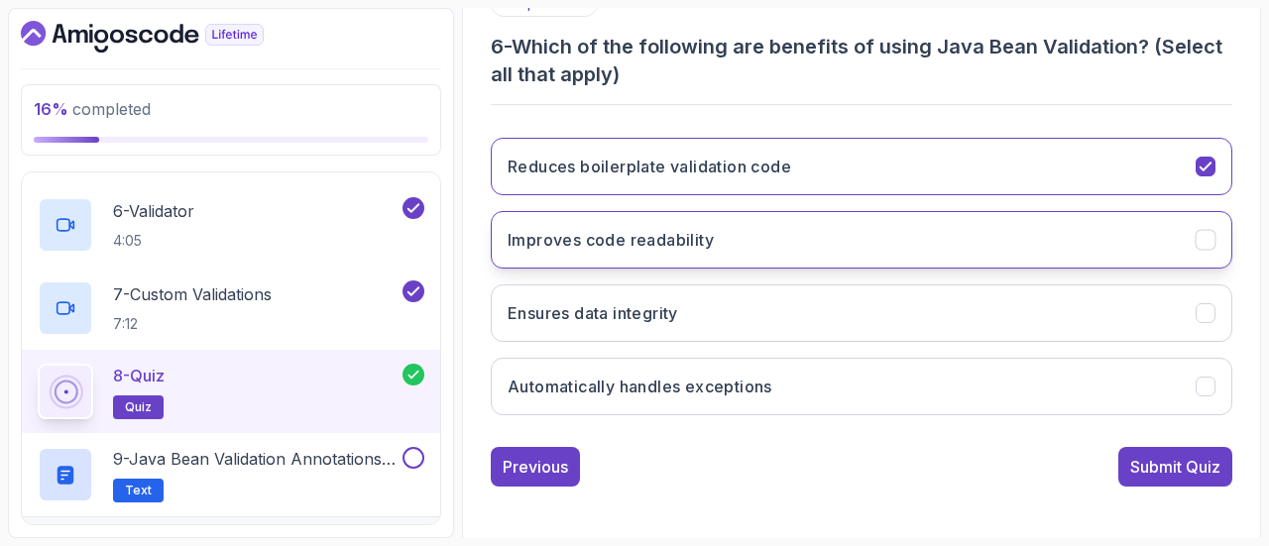
click at [1206, 240] on icon "Improves code readability" at bounding box center [1205, 240] width 11 height 8
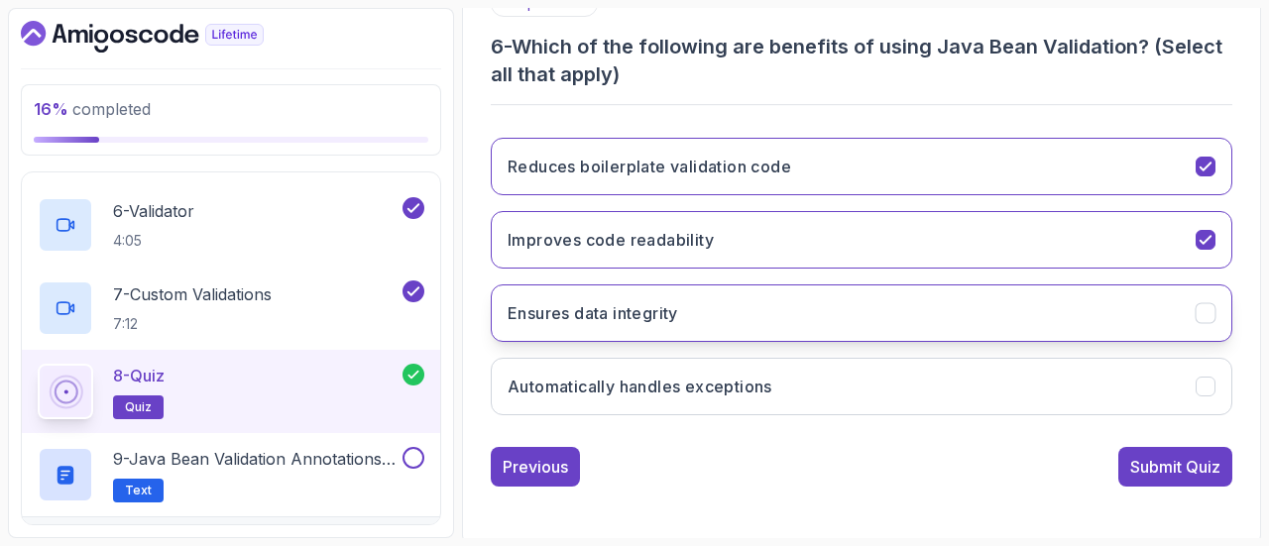
click at [1199, 304] on icon "Ensures data integrity" at bounding box center [1206, 313] width 19 height 19
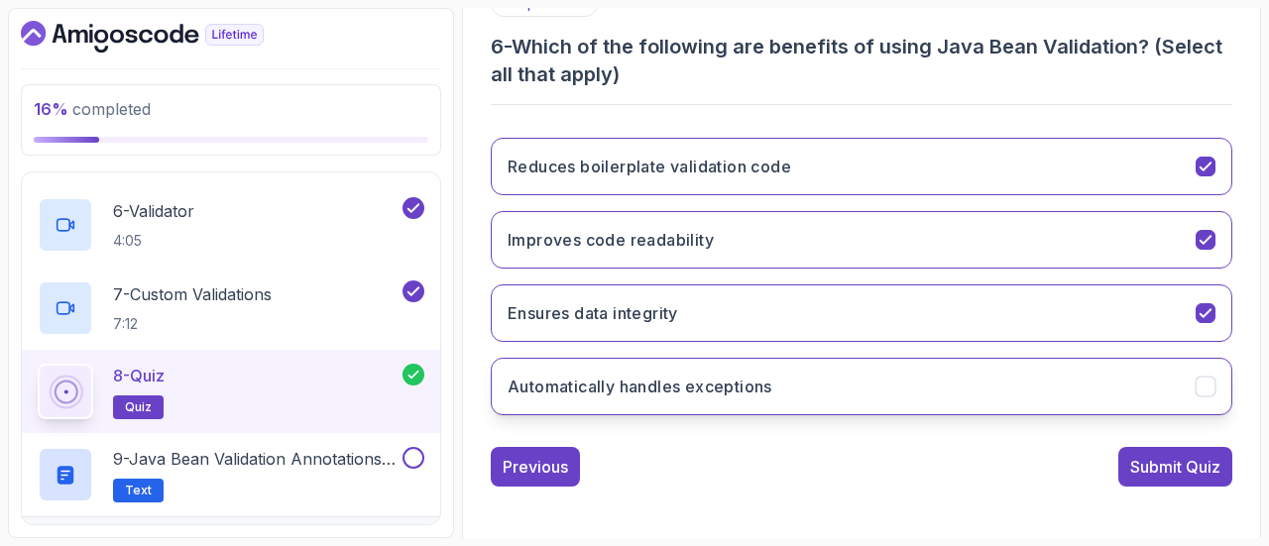
click at [1202, 380] on icon "Automatically handles exceptions" at bounding box center [1206, 387] width 19 height 19
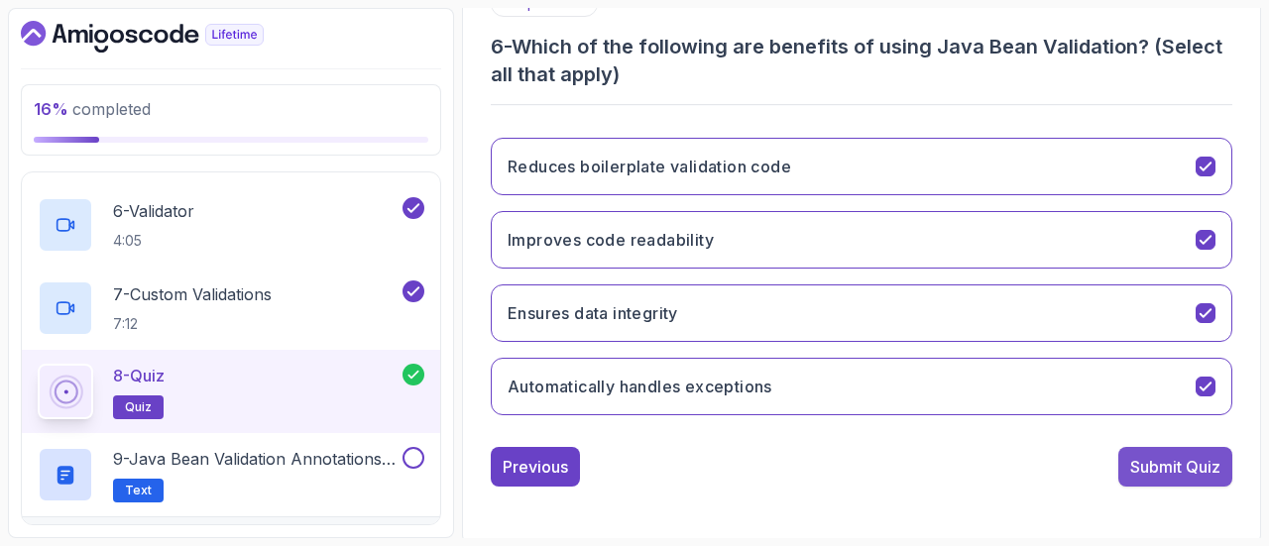
click at [1192, 456] on div "Submit Quiz" at bounding box center [1175, 467] width 90 height 24
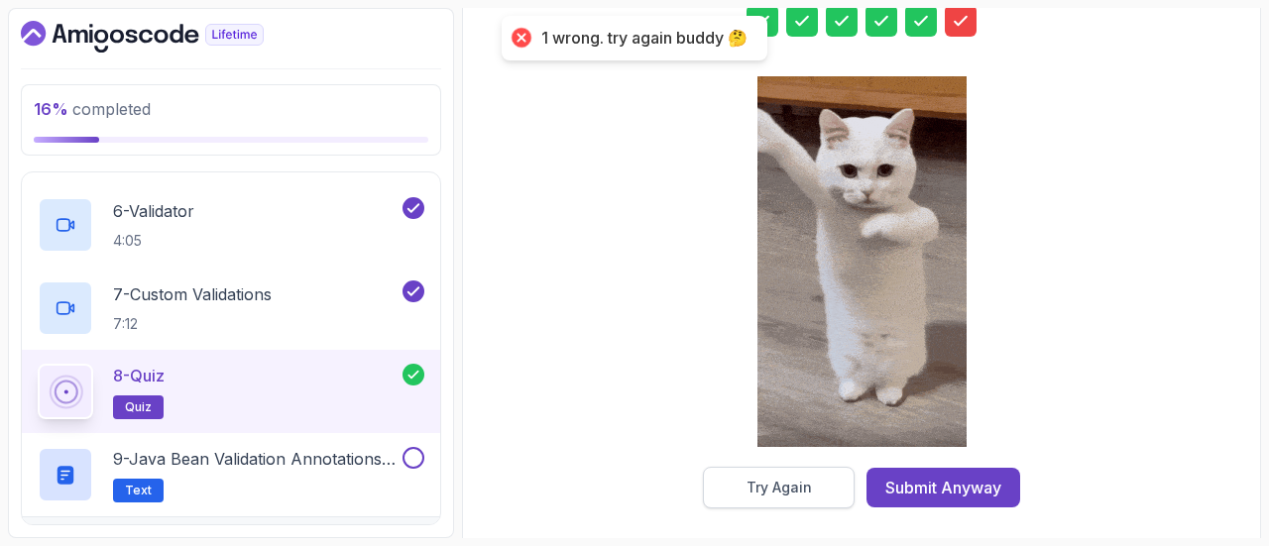
click at [783, 497] on button "Try Again" at bounding box center [779, 488] width 152 height 42
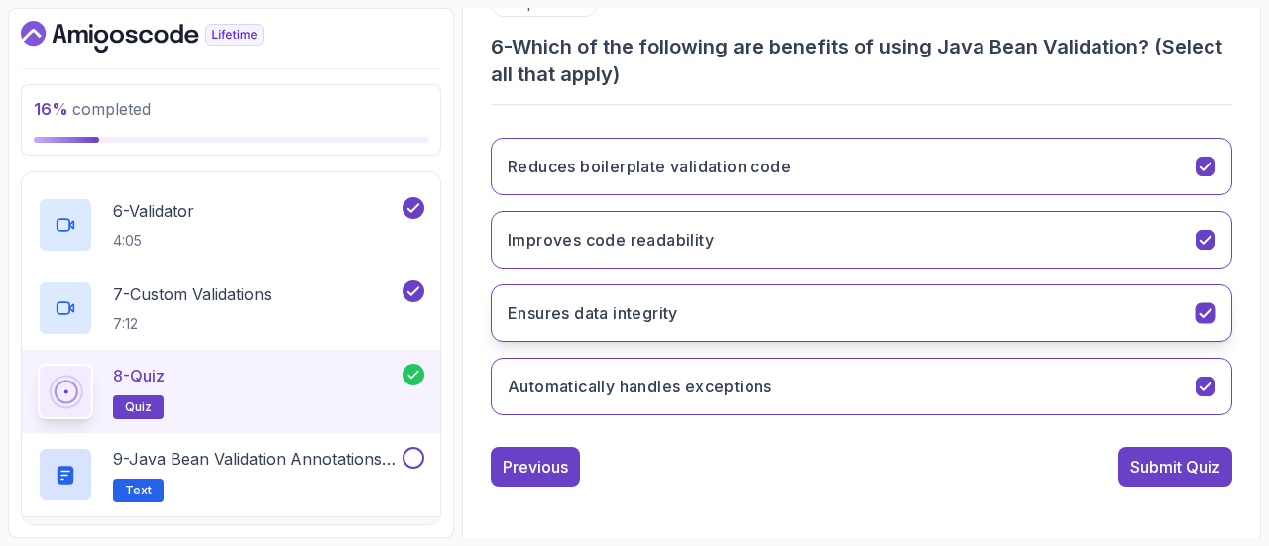
click at [1206, 307] on icon "Ensures data integrity" at bounding box center [1206, 313] width 19 height 19
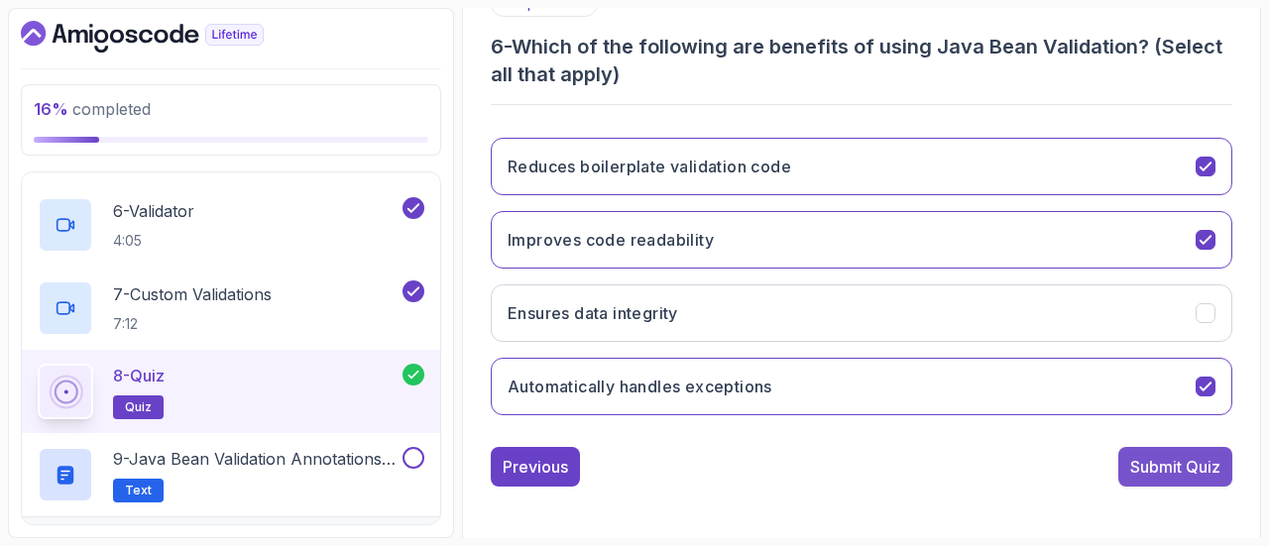
click at [1196, 471] on div "Submit Quiz" at bounding box center [1175, 467] width 90 height 24
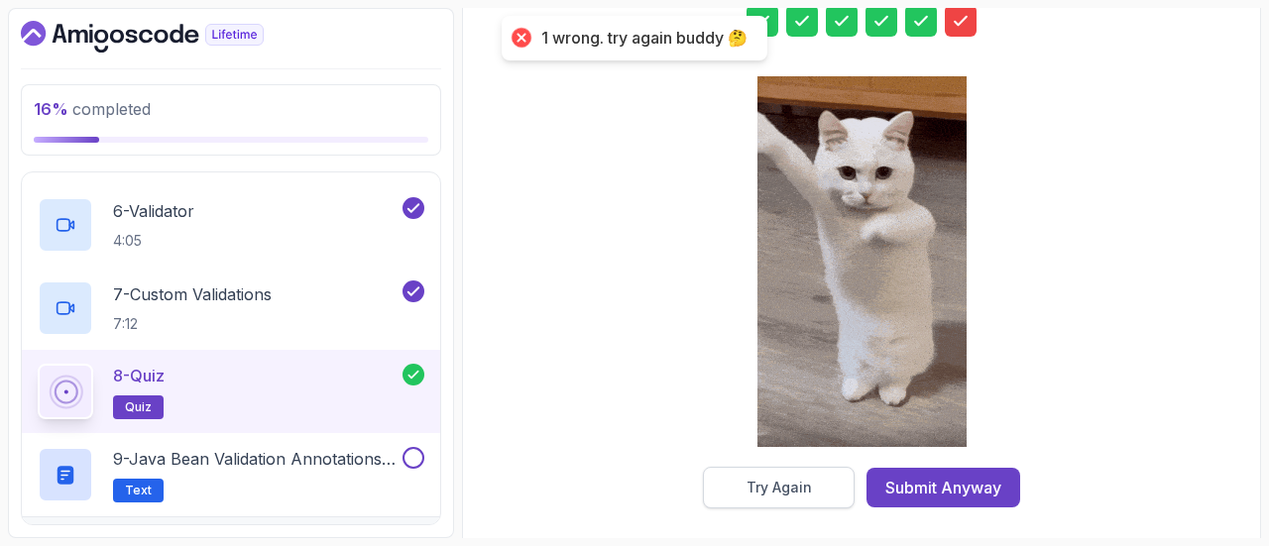
click at [787, 488] on div "Try Again" at bounding box center [779, 488] width 65 height 20
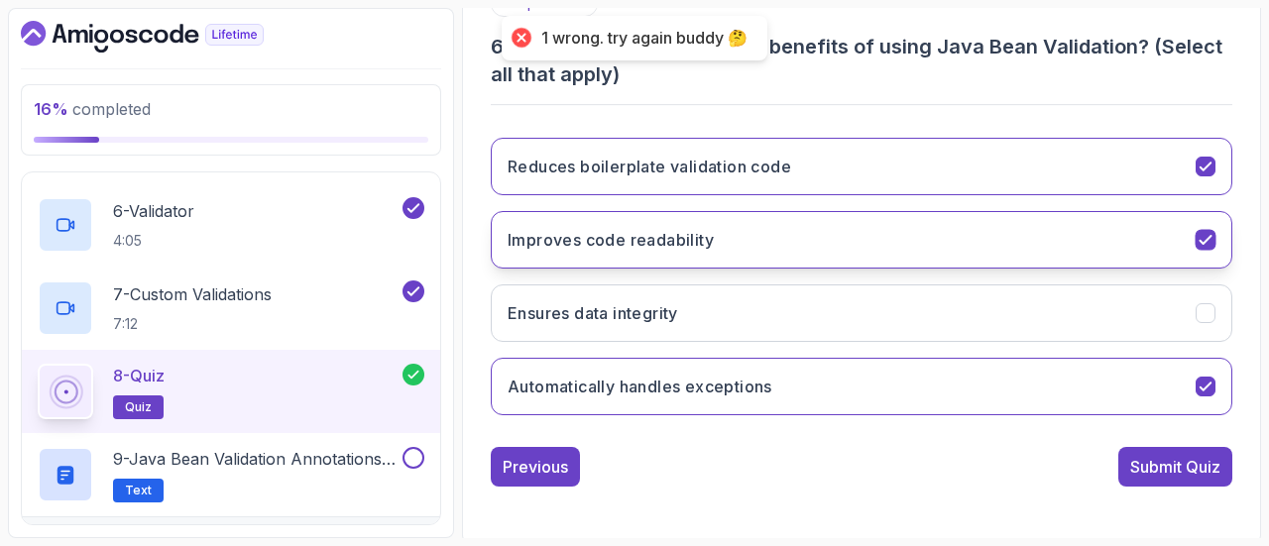
click at [1203, 236] on icon "Improves code readability" at bounding box center [1206, 240] width 19 height 19
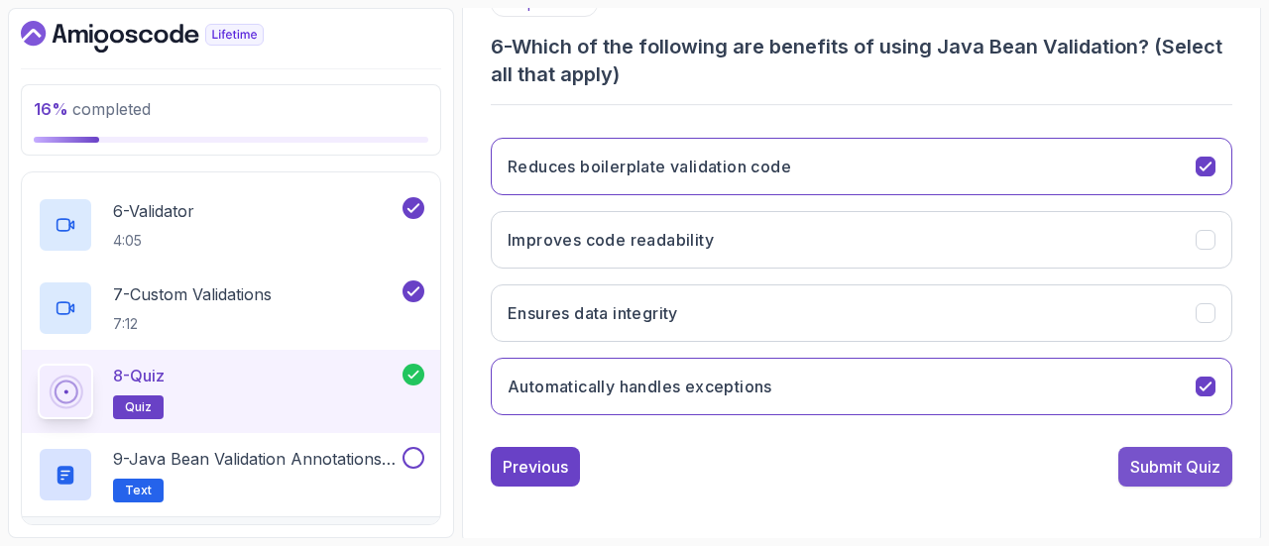
click at [1175, 466] on div "Submit Quiz" at bounding box center [1175, 467] width 90 height 24
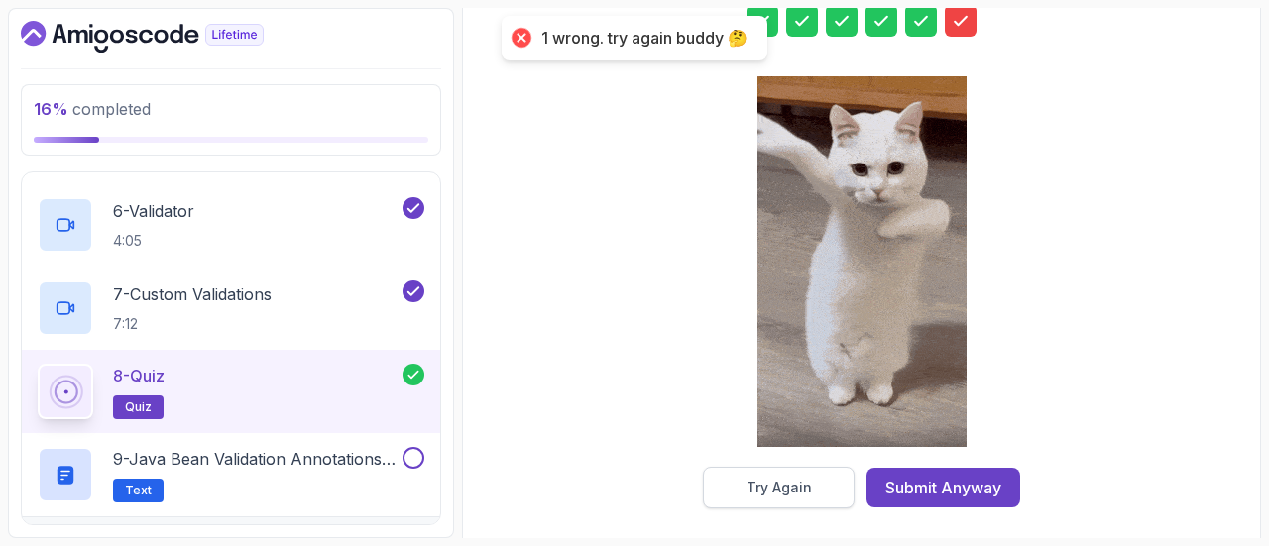
click at [774, 495] on button "Try Again" at bounding box center [779, 488] width 152 height 42
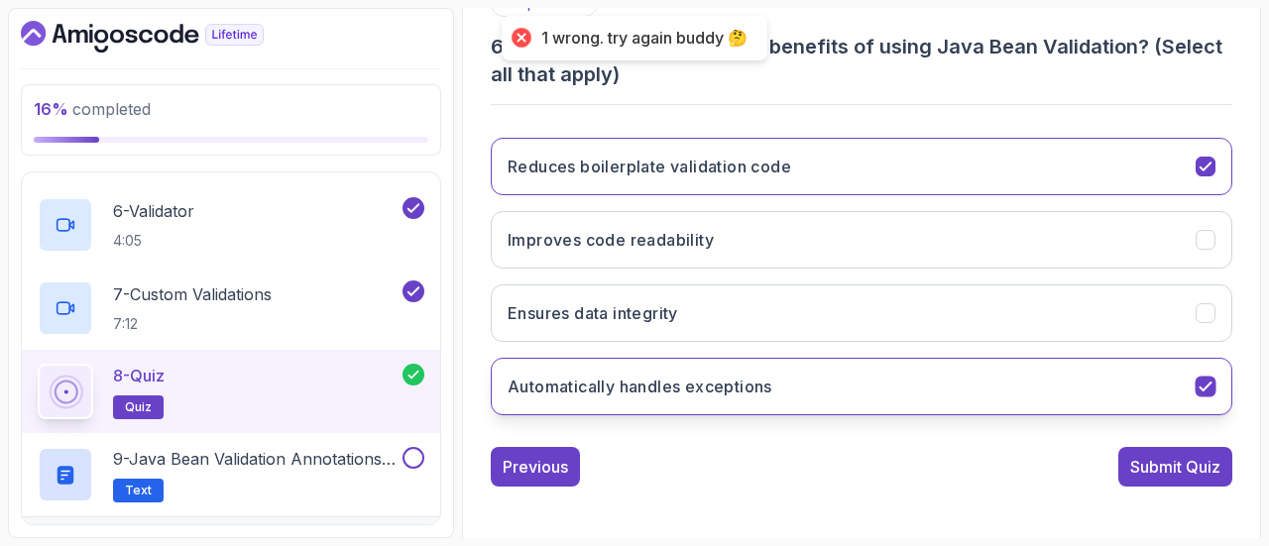
click at [1208, 388] on icon "Automatically handles exceptions" at bounding box center [1206, 387] width 19 height 19
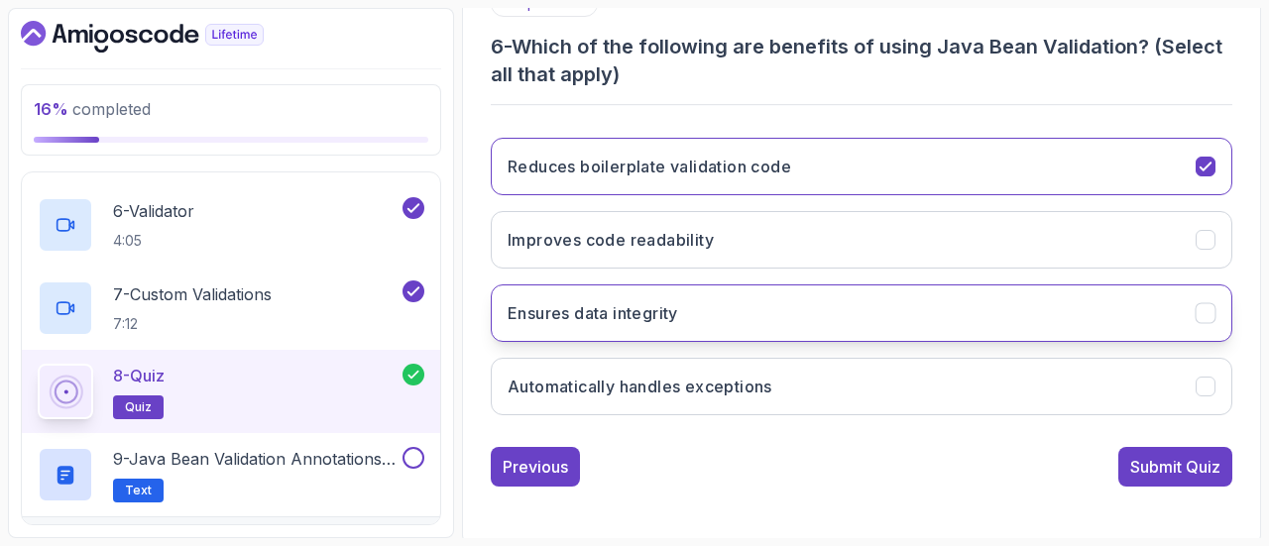
click at [1202, 314] on icon "Ensures data integrity" at bounding box center [1206, 313] width 19 height 19
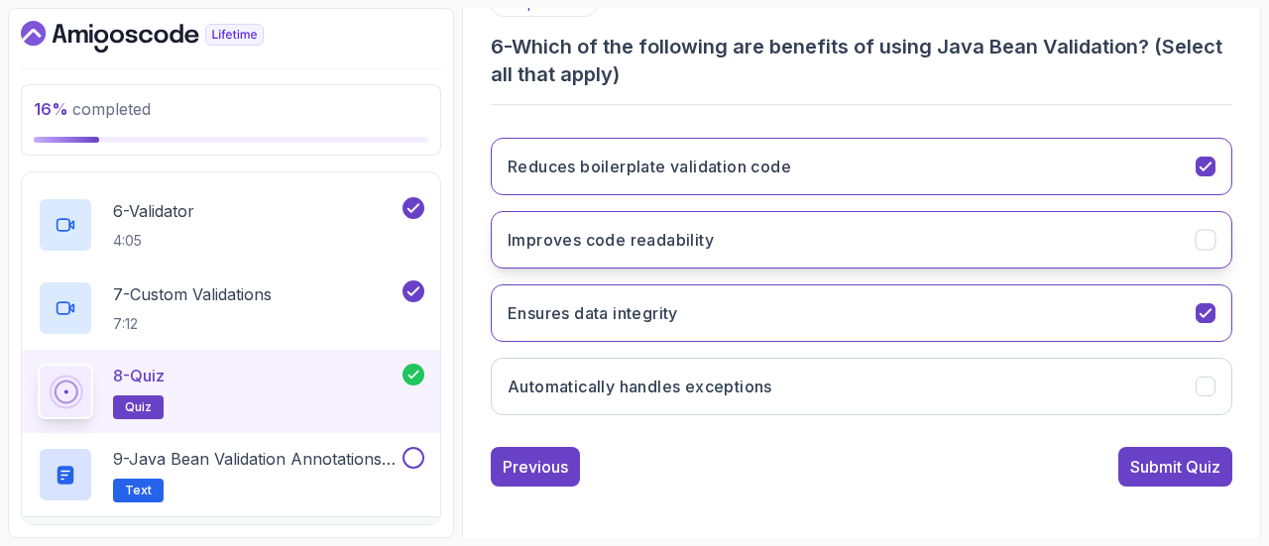
click at [1191, 227] on button "Improves code readability" at bounding box center [862, 240] width 742 height 58
click at [1205, 241] on icon "Improves code readability" at bounding box center [1205, 240] width 11 height 8
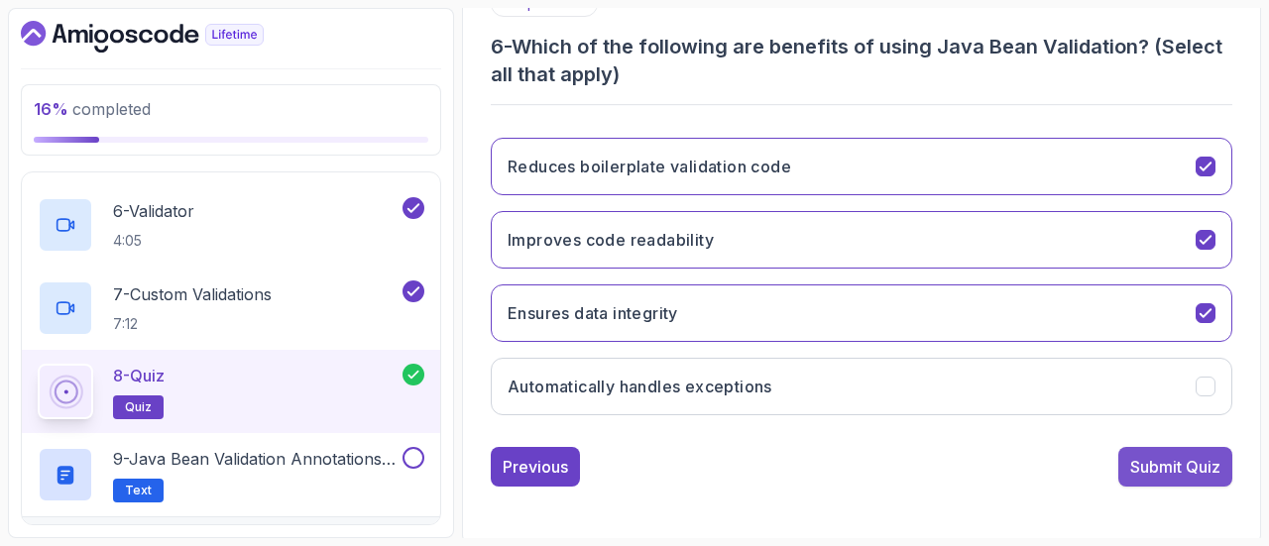
click at [1197, 463] on div "Submit Quiz" at bounding box center [1175, 467] width 90 height 24
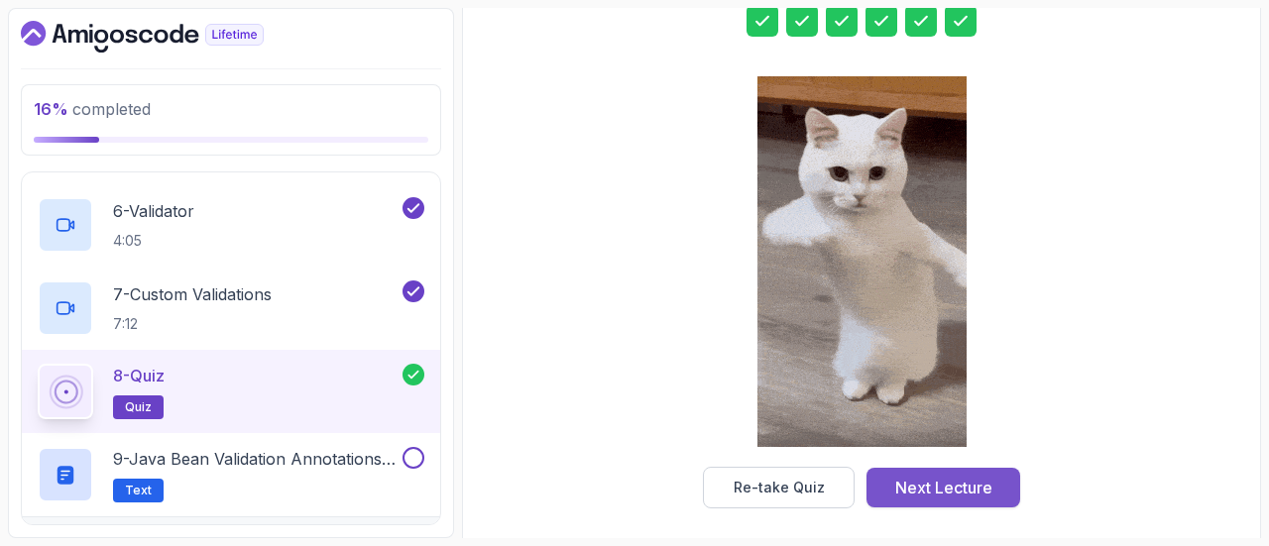
click at [968, 490] on div "Next Lecture" at bounding box center [943, 488] width 97 height 24
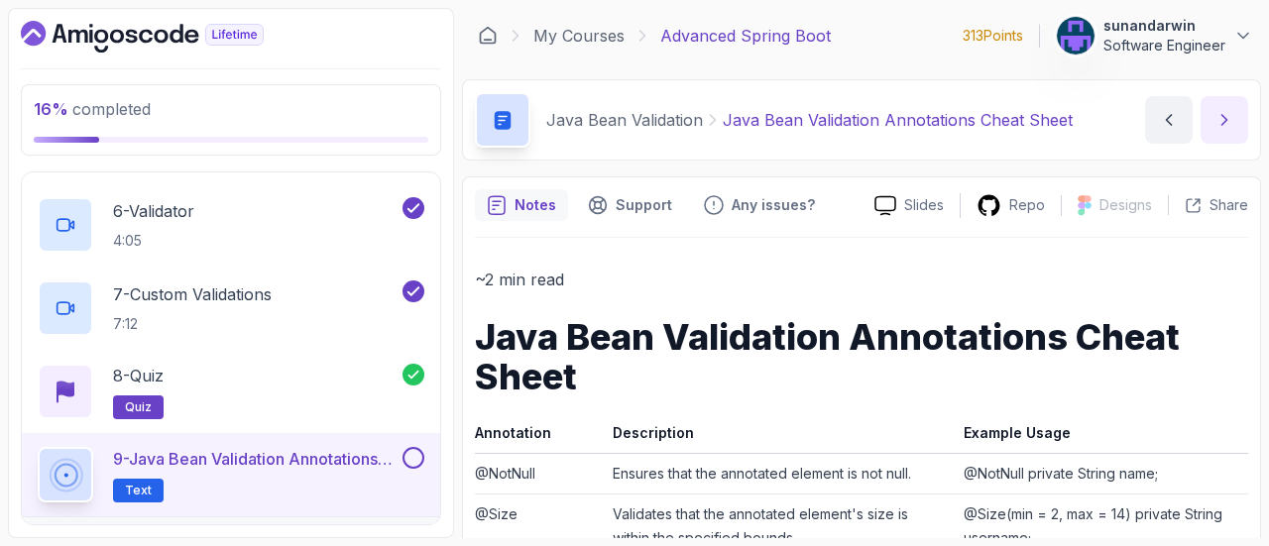
click at [1228, 105] on button "next content" at bounding box center [1225, 120] width 48 height 48
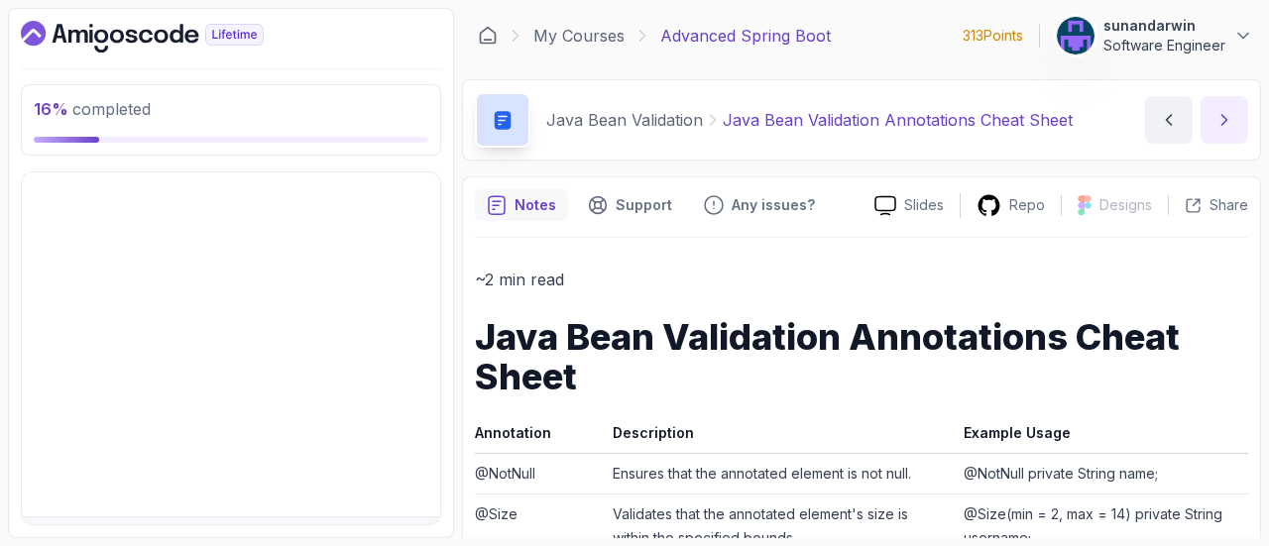
click at [1228, 105] on button "next content" at bounding box center [1225, 120] width 48 height 48
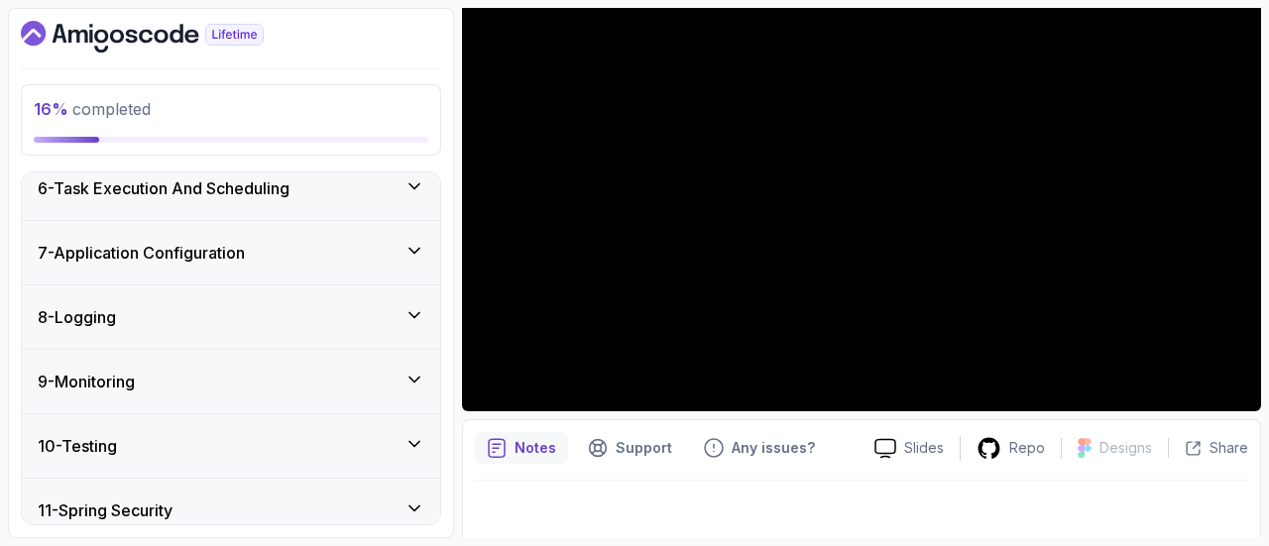
scroll to position [57, 0]
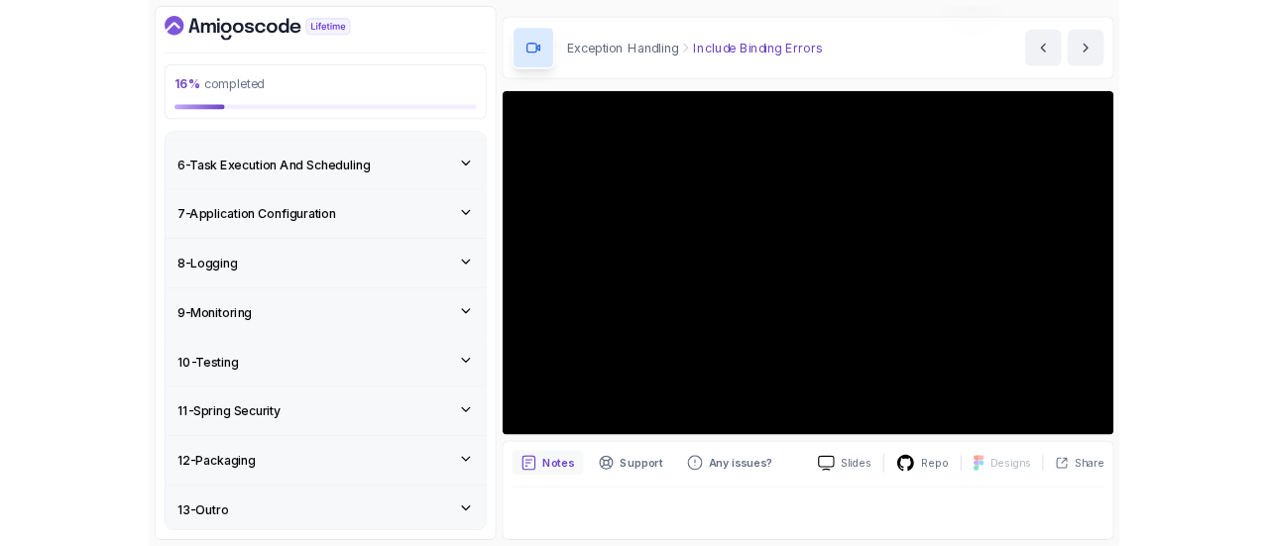
scroll to position [57, 0]
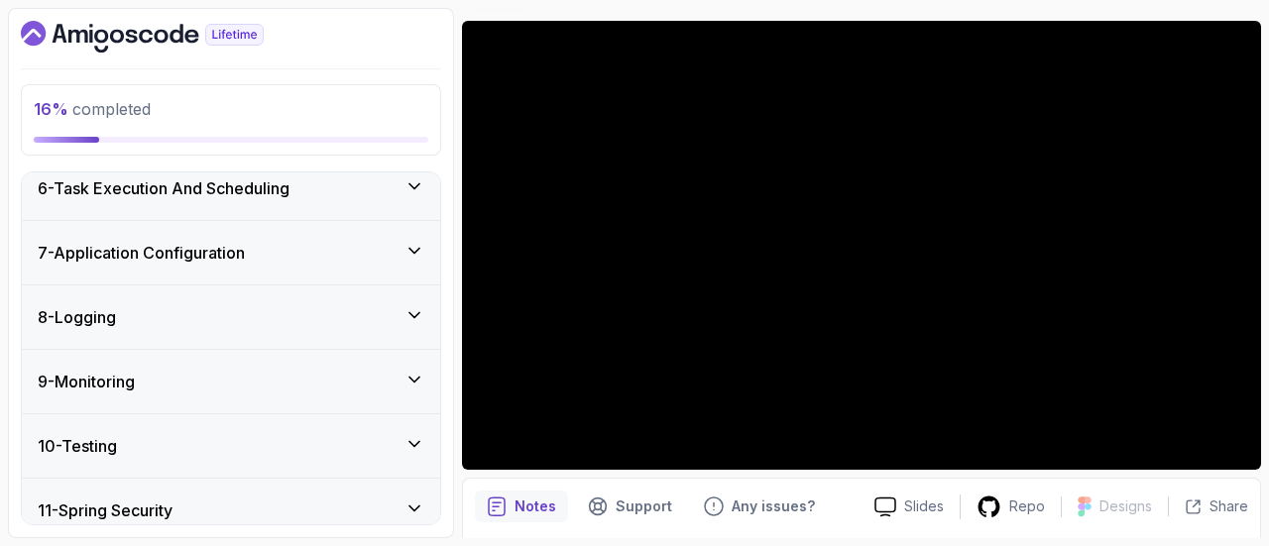
scroll to position [57, 0]
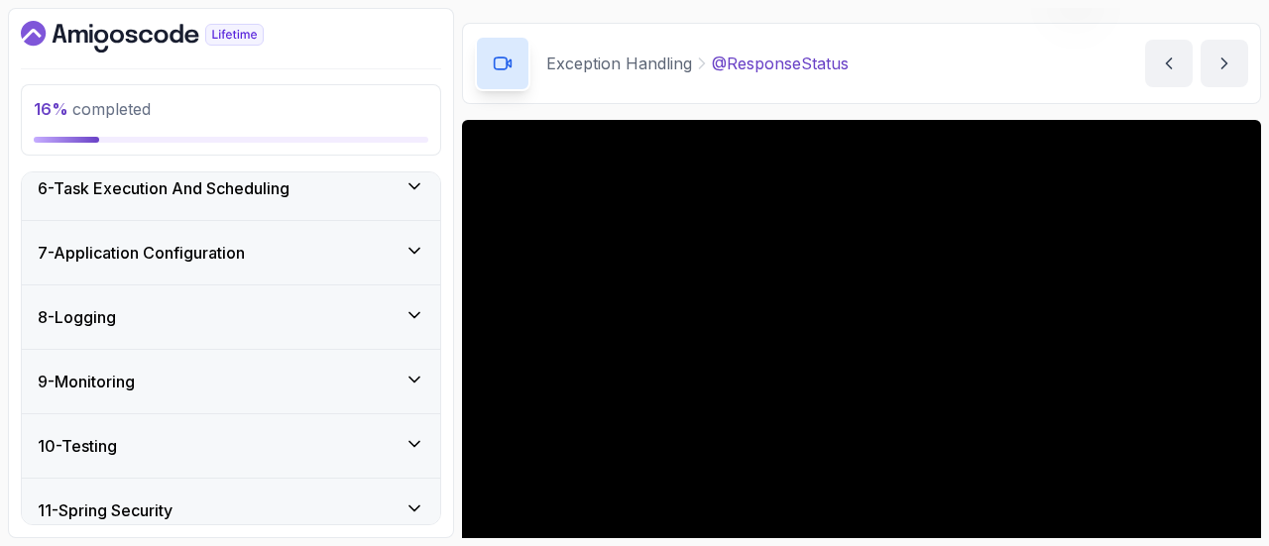
scroll to position [156, 0]
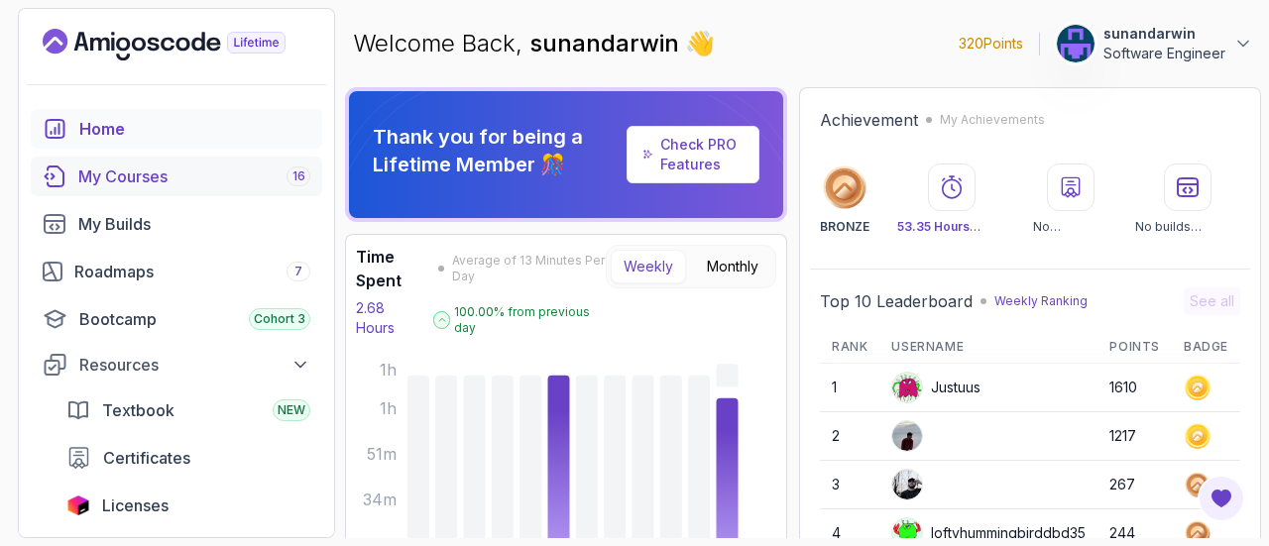
click at [208, 170] on div "My Courses 16" at bounding box center [194, 177] width 232 height 24
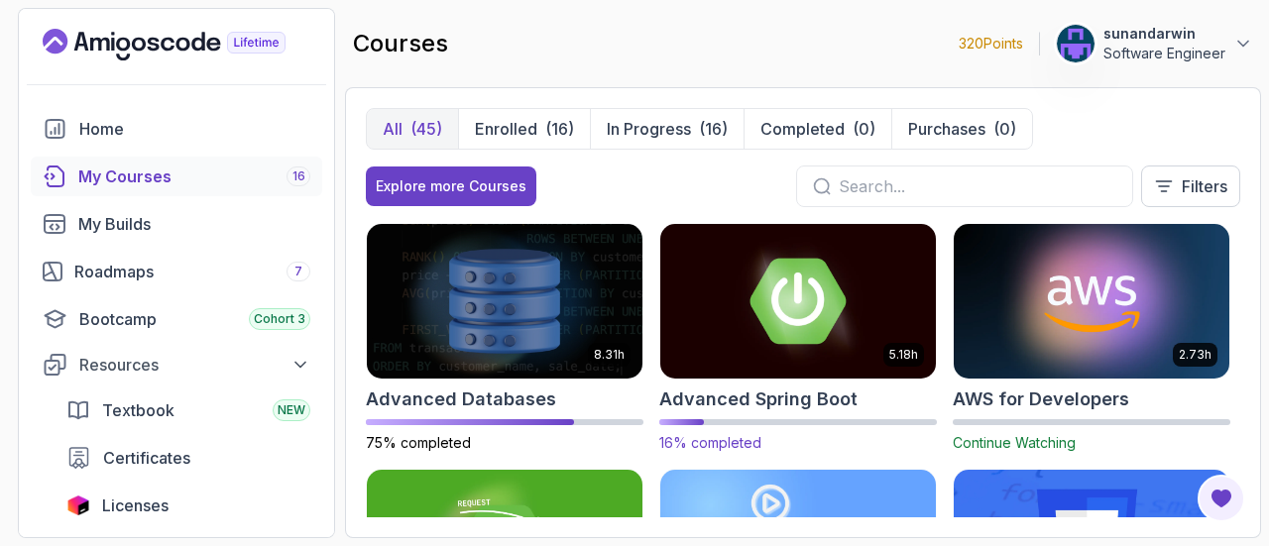
click at [723, 295] on img at bounding box center [798, 301] width 290 height 162
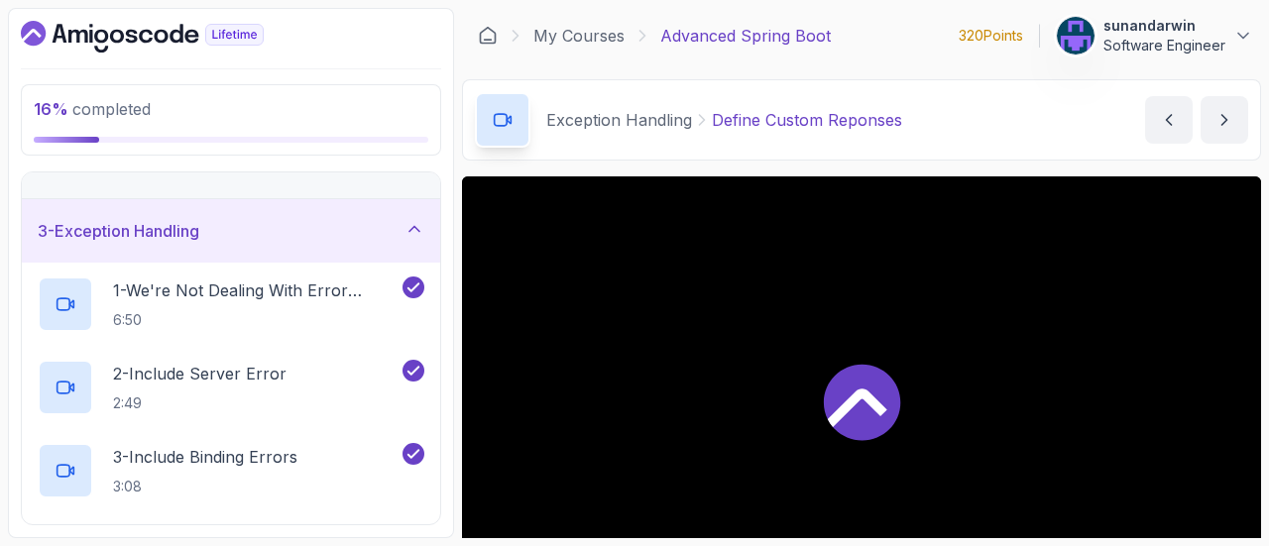
scroll to position [99, 0]
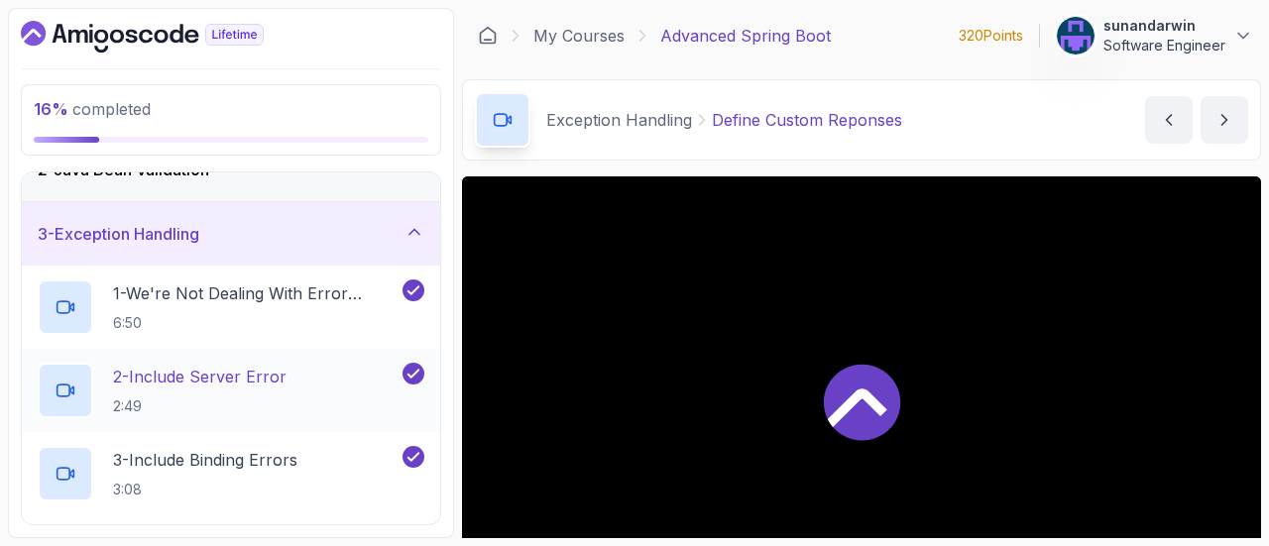
click at [230, 388] on h2 "2 - Include Server Error 2:49" at bounding box center [200, 391] width 174 height 52
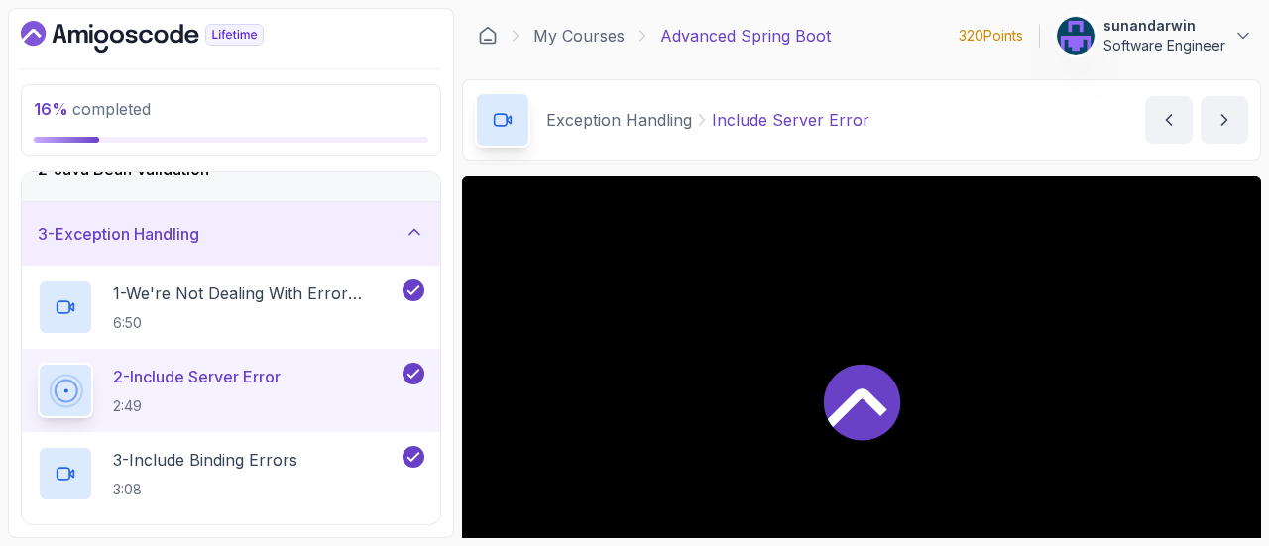
scroll to position [297, 0]
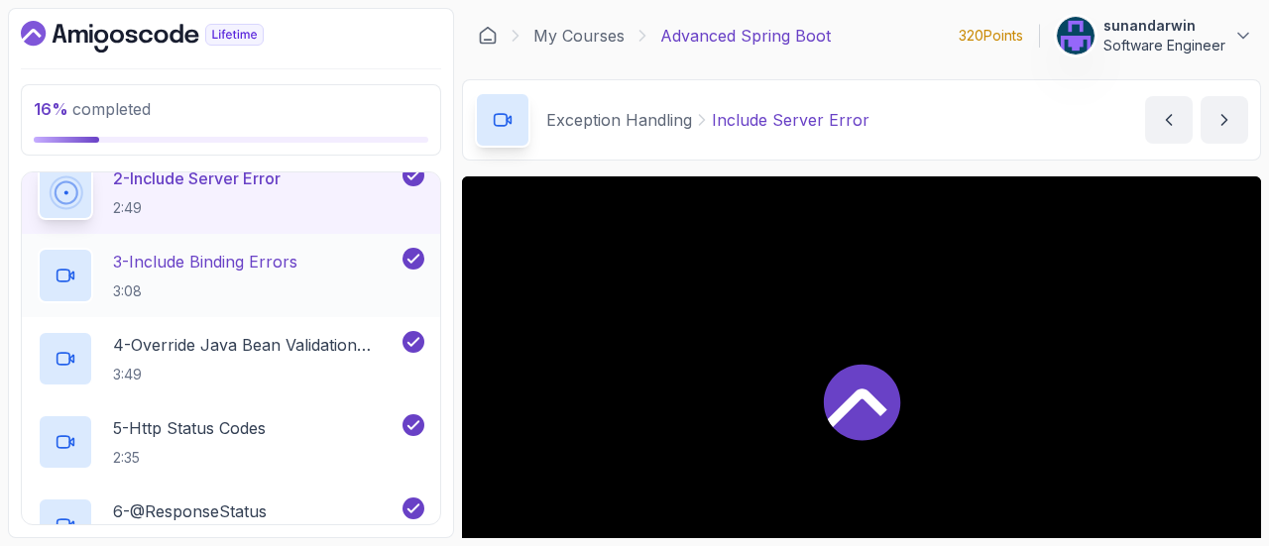
click at [177, 268] on p "3 - Include Binding Errors" at bounding box center [205, 262] width 184 height 24
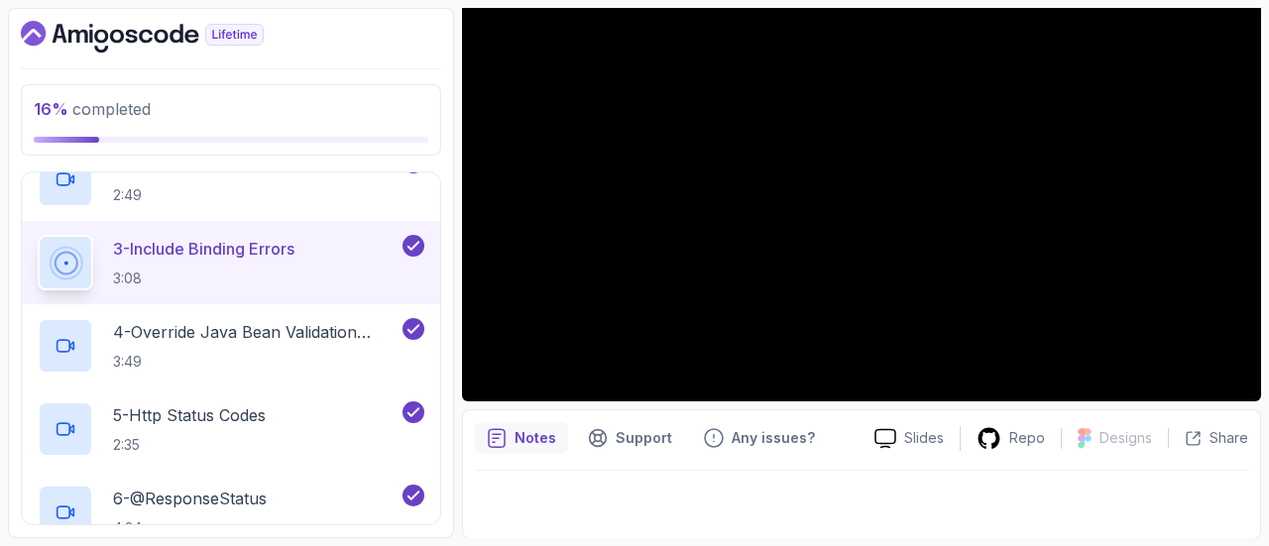
scroll to position [57, 0]
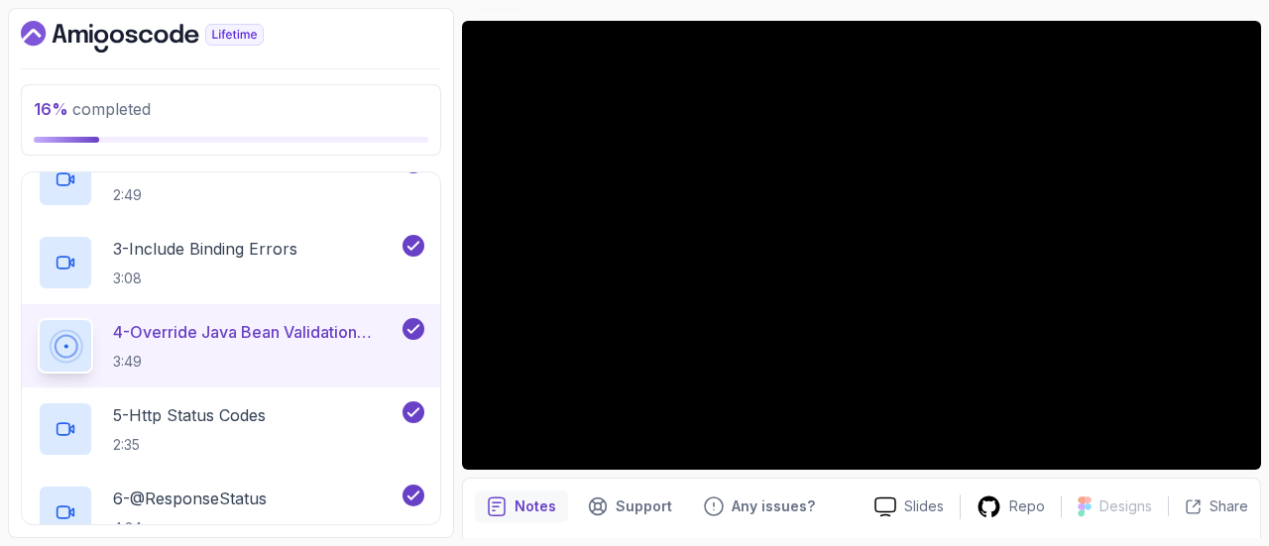
scroll to position [57, 0]
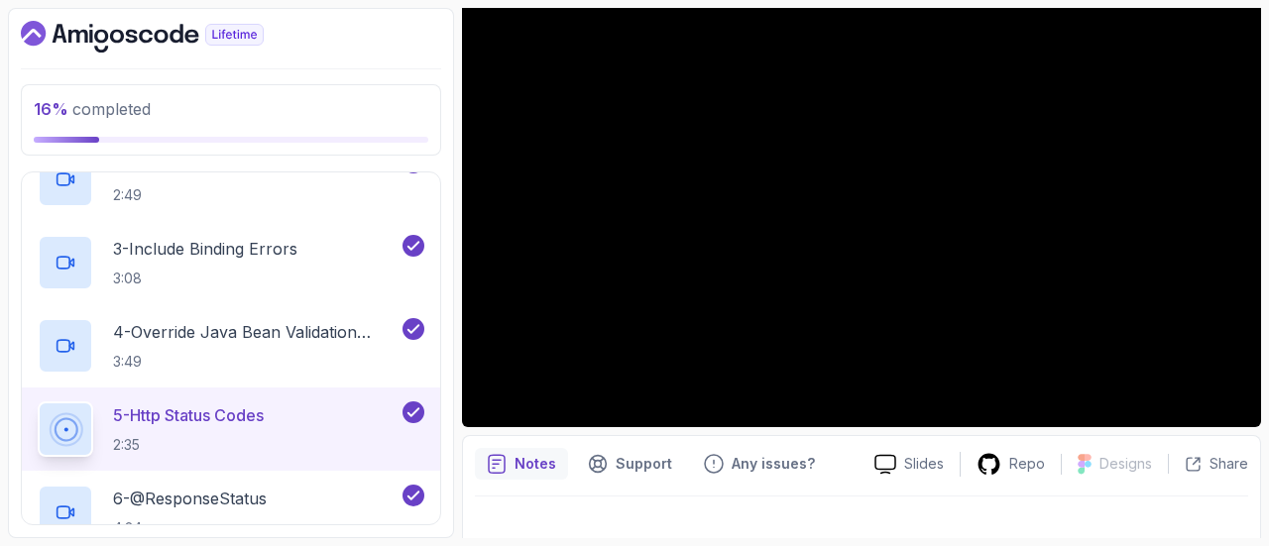
scroll to position [57, 0]
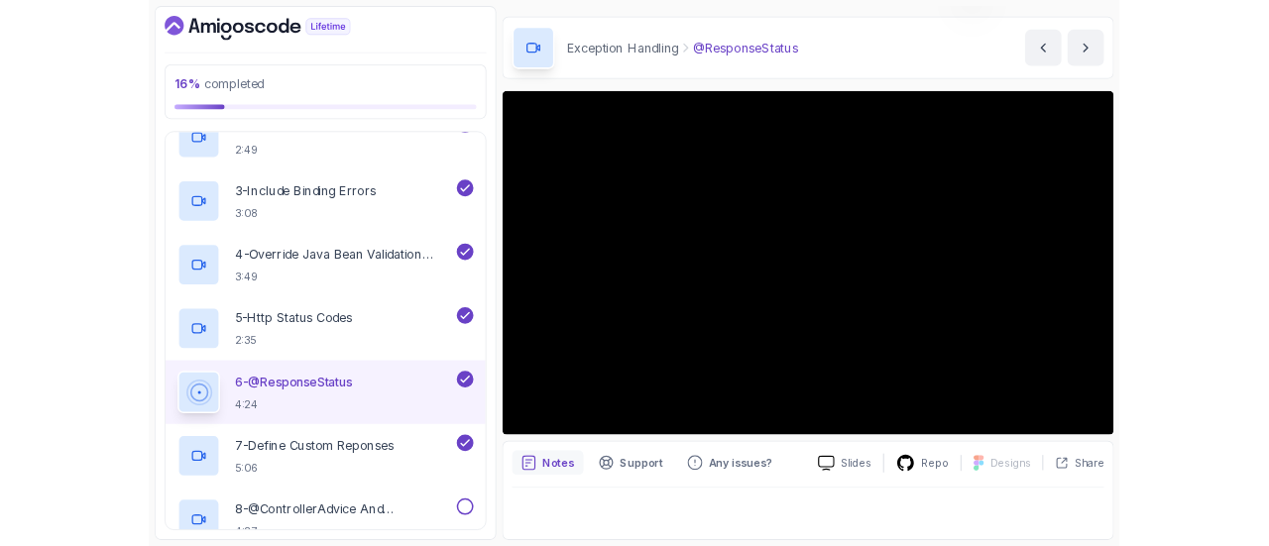
scroll to position [57, 0]
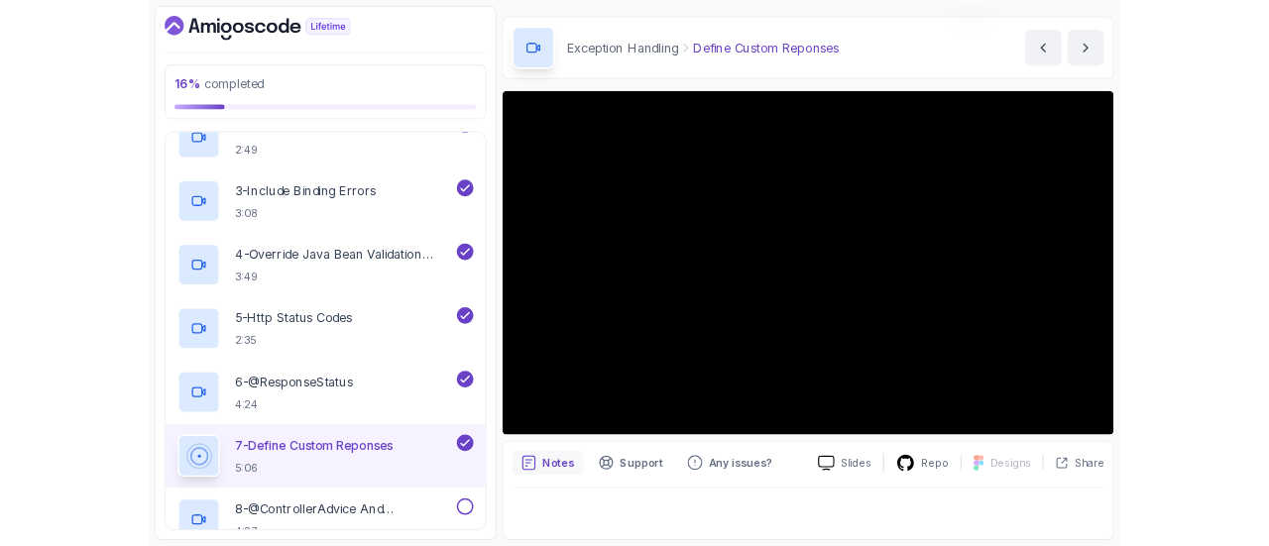
scroll to position [57, 0]
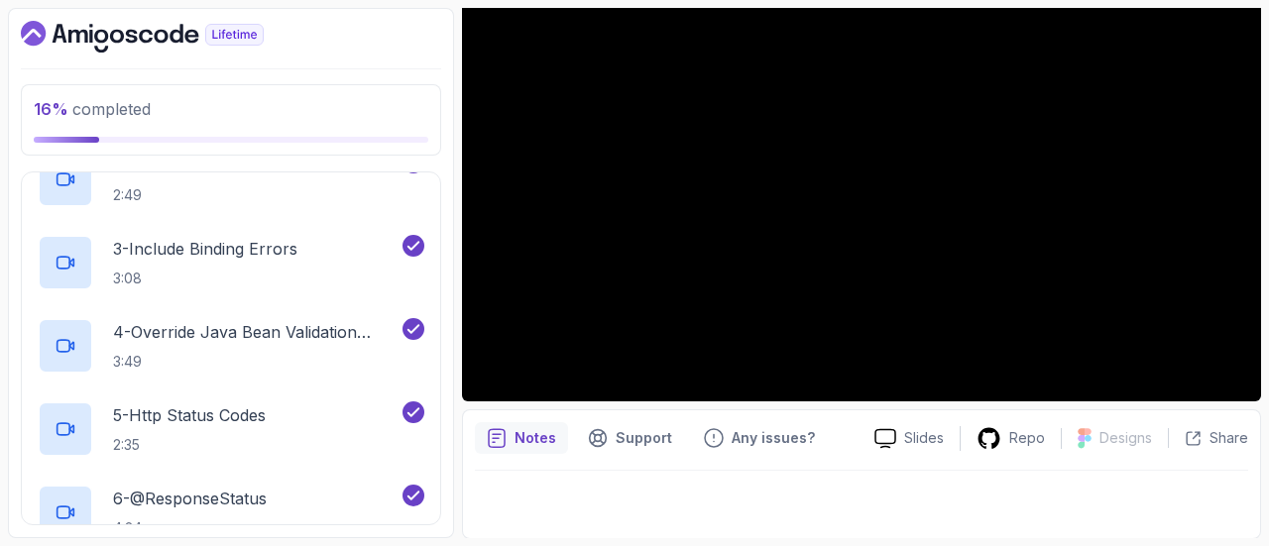
scroll to position [57, 0]
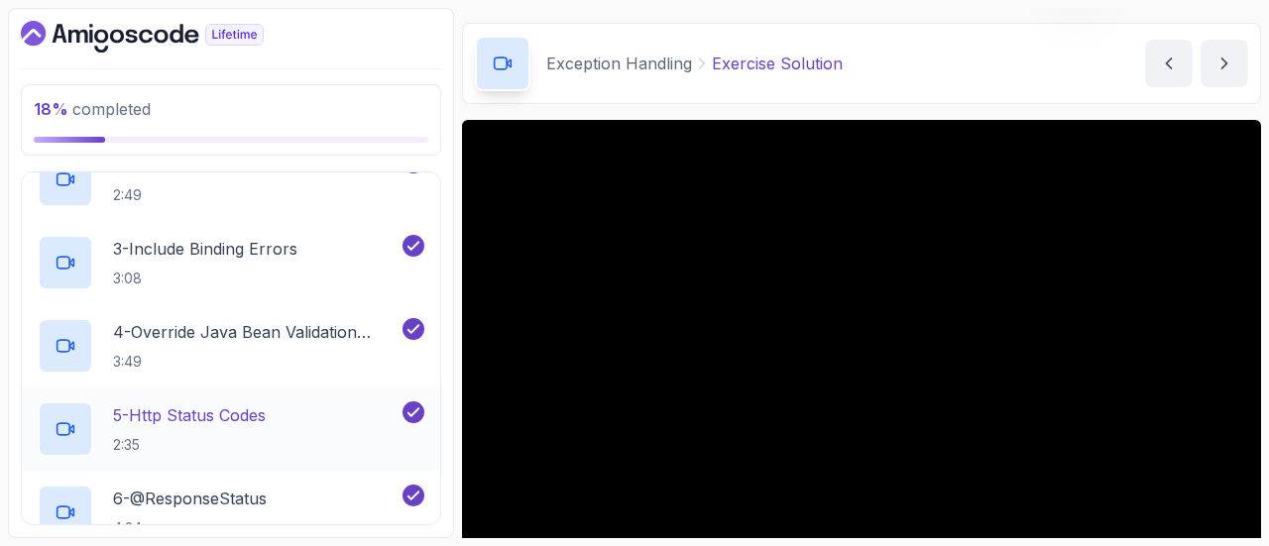
scroll to position [211, 0]
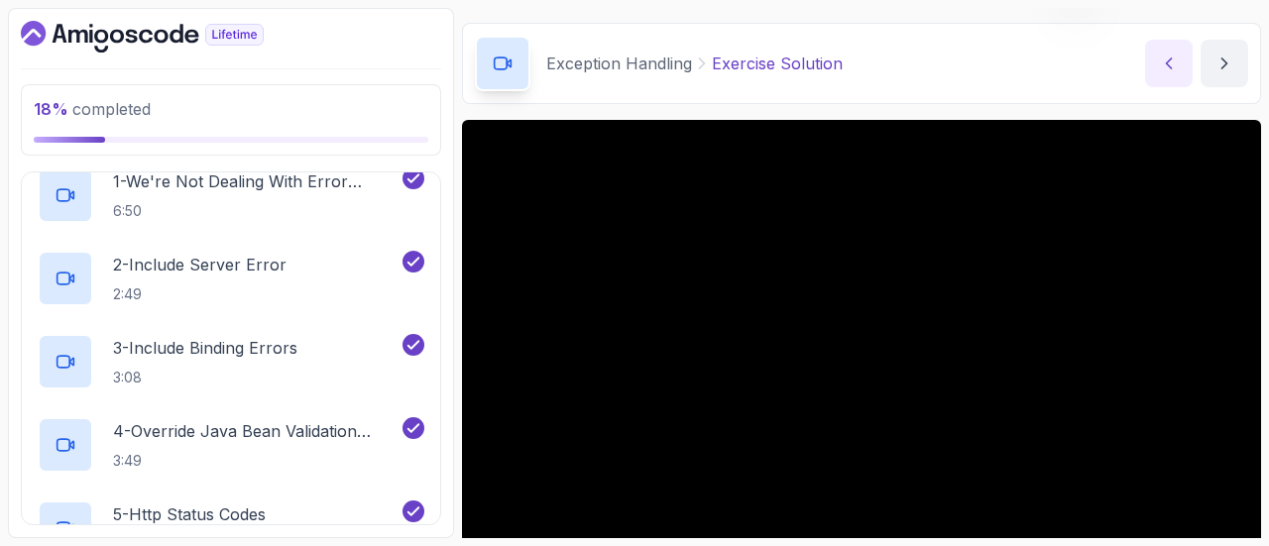
click at [1183, 70] on button "previous content" at bounding box center [1169, 64] width 48 height 48
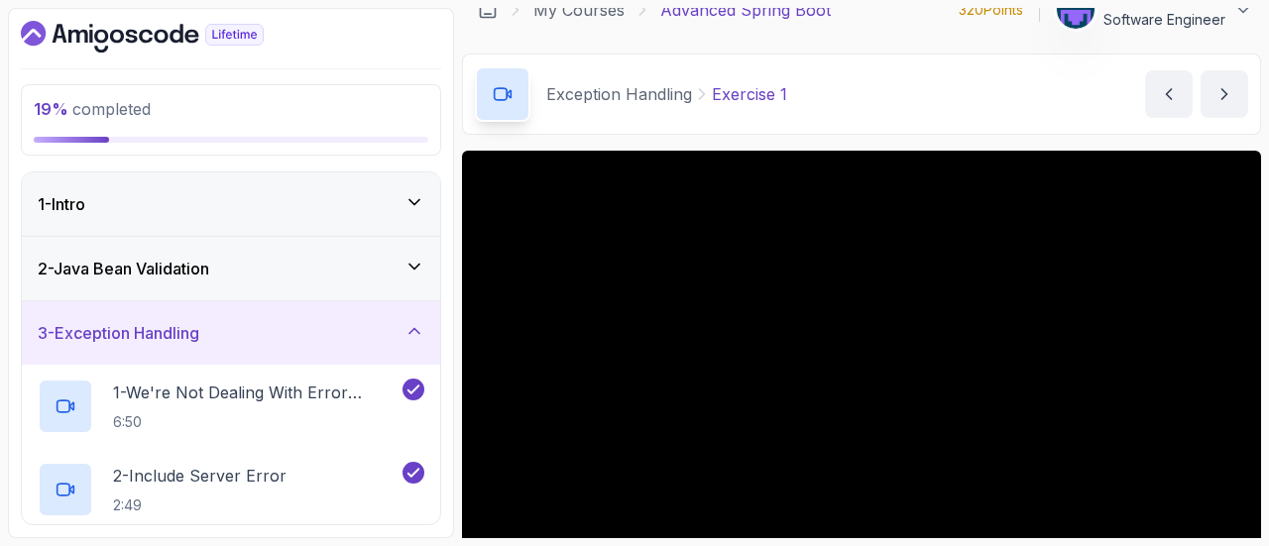
click at [155, 267] on h3 "2 - Java Bean Validation" at bounding box center [124, 269] width 172 height 24
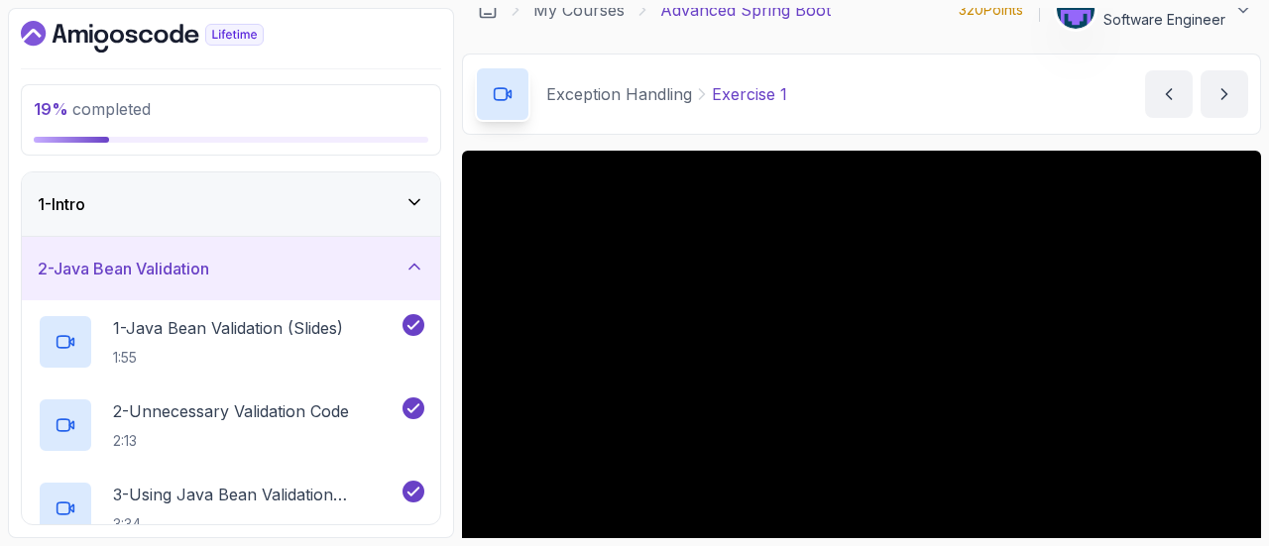
click at [342, 211] on div "1 - Intro" at bounding box center [231, 204] width 387 height 24
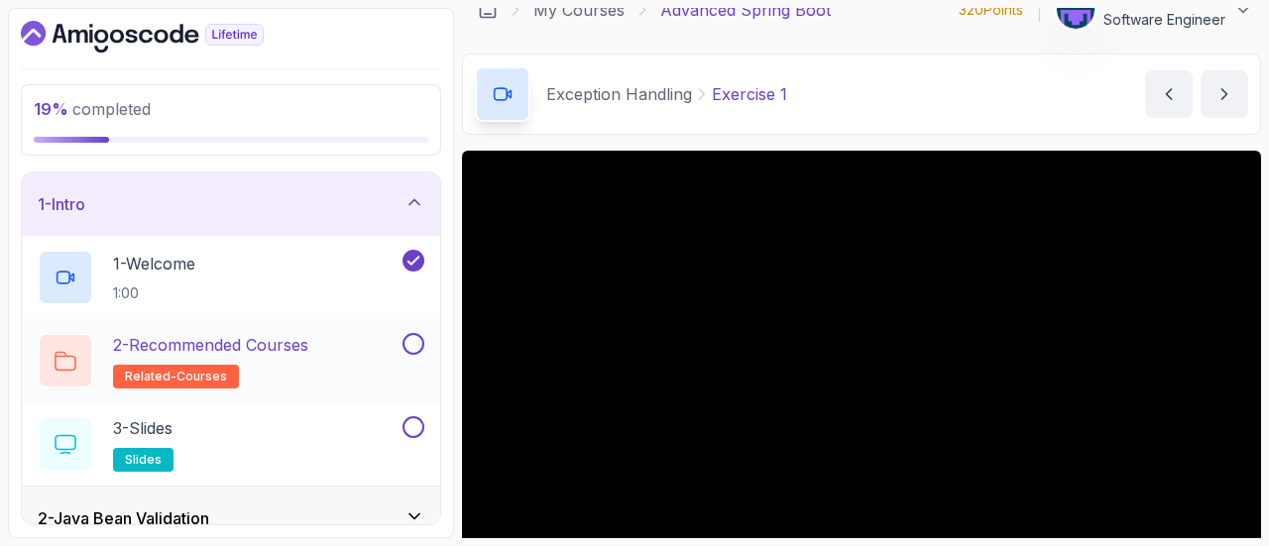
click at [289, 356] on h2 "2 - Recommended Courses related-courses" at bounding box center [210, 361] width 195 height 56
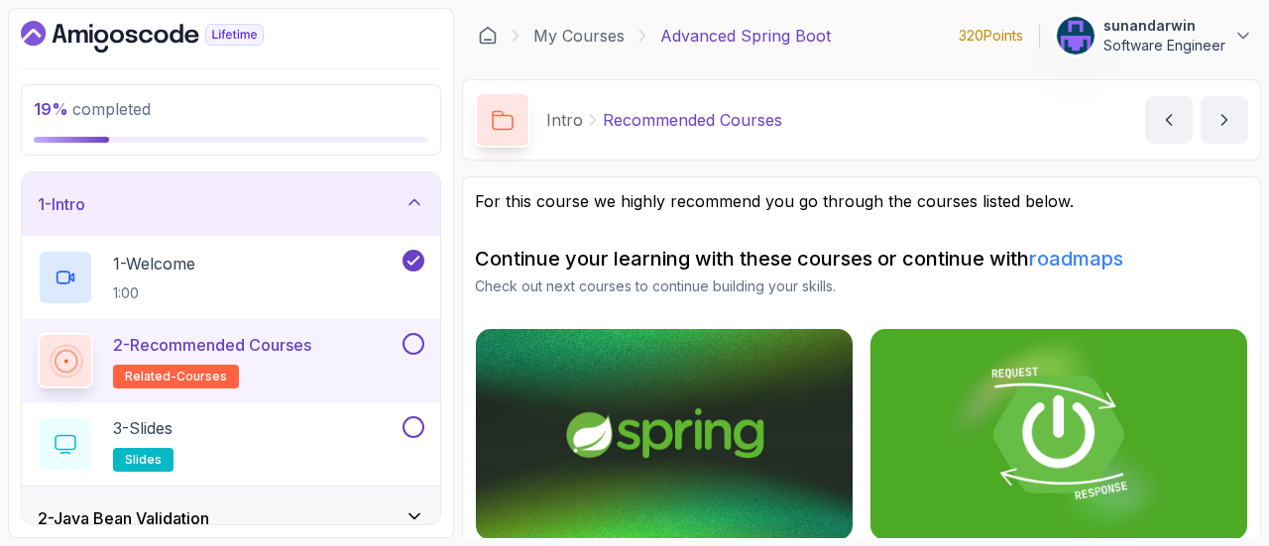
scroll to position [54, 0]
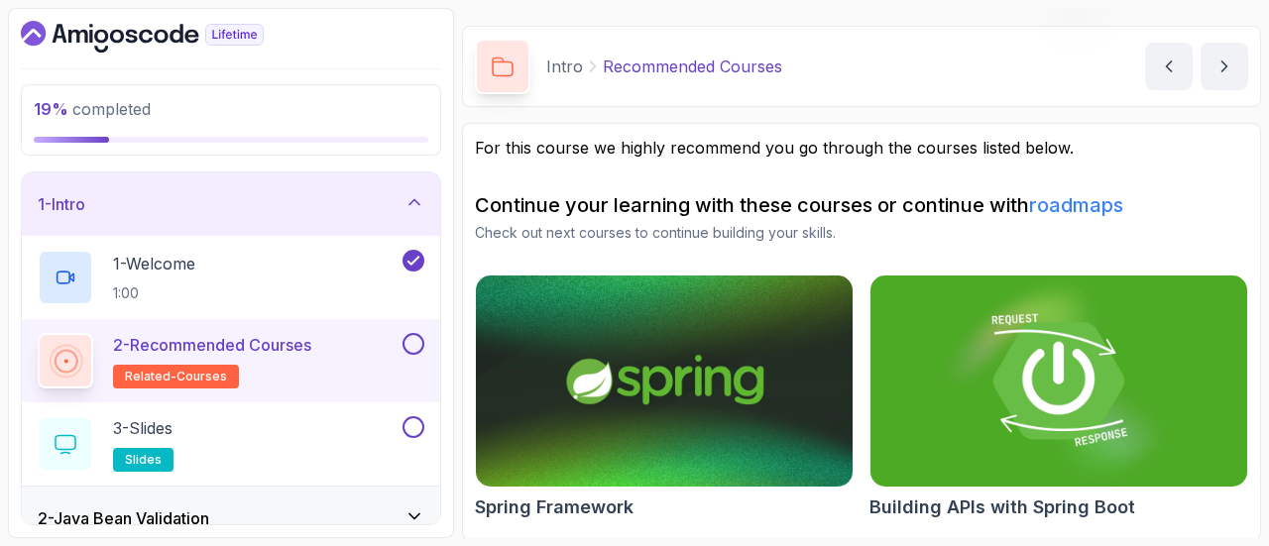
click at [992, 418] on img at bounding box center [1060, 382] width 396 height 222
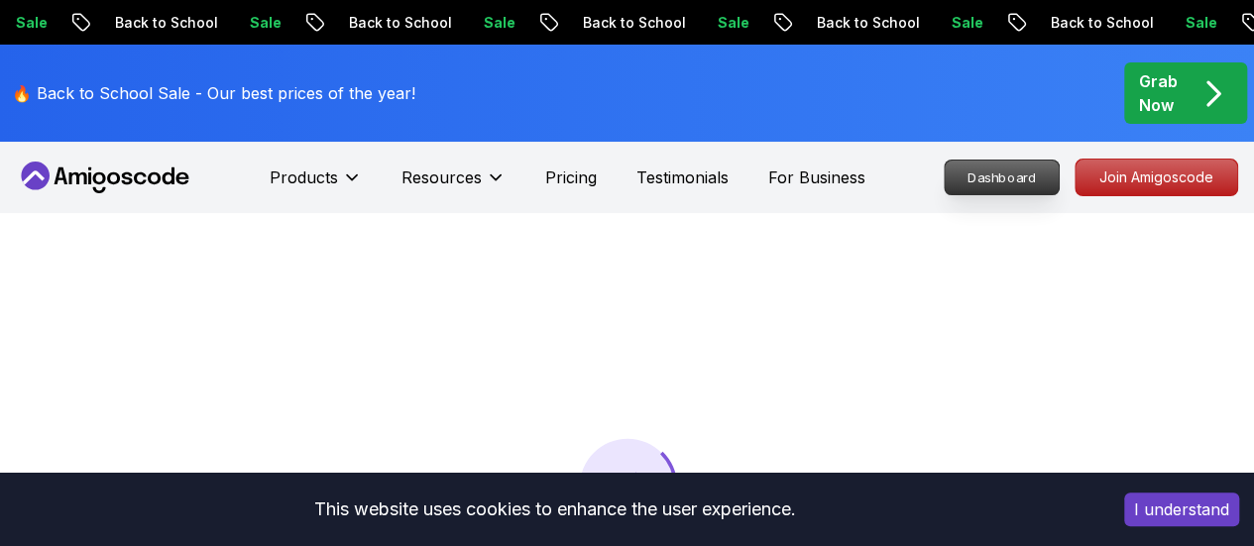
click at [990, 193] on p "Dashboard" at bounding box center [1002, 178] width 114 height 34
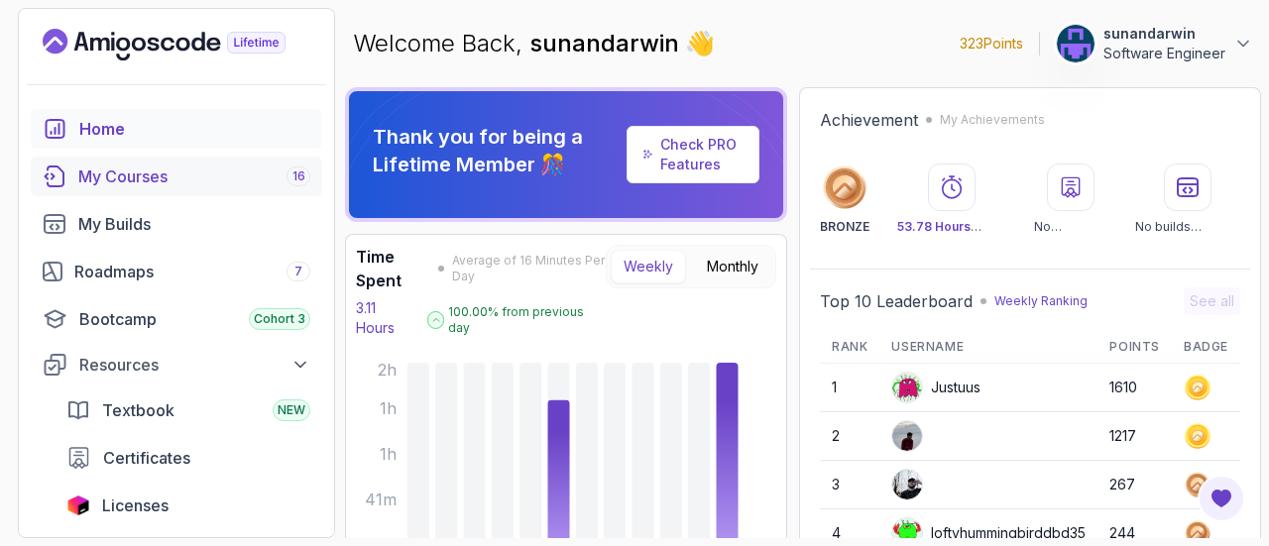
click at [195, 176] on div "My Courses 16" at bounding box center [194, 177] width 232 height 24
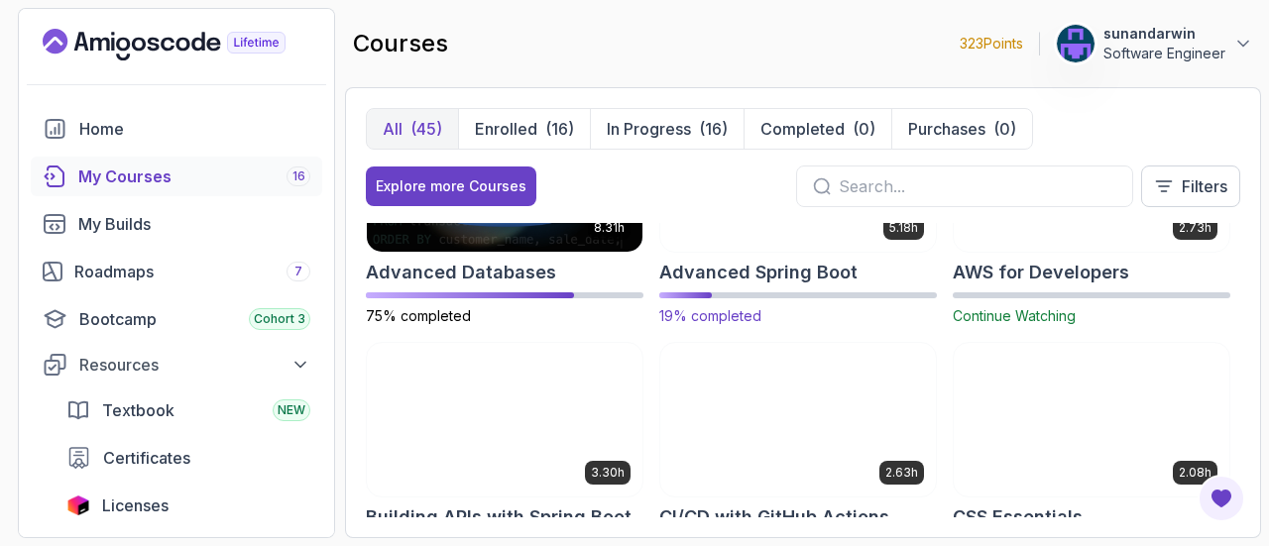
scroll to position [198, 0]
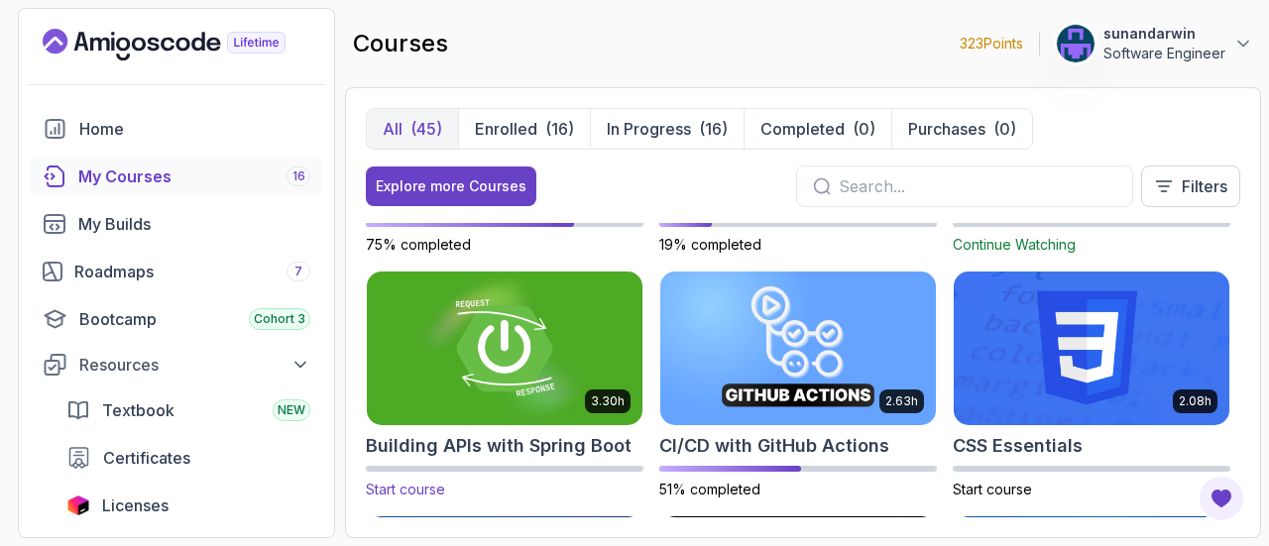
click at [486, 374] on img at bounding box center [505, 349] width 290 height 162
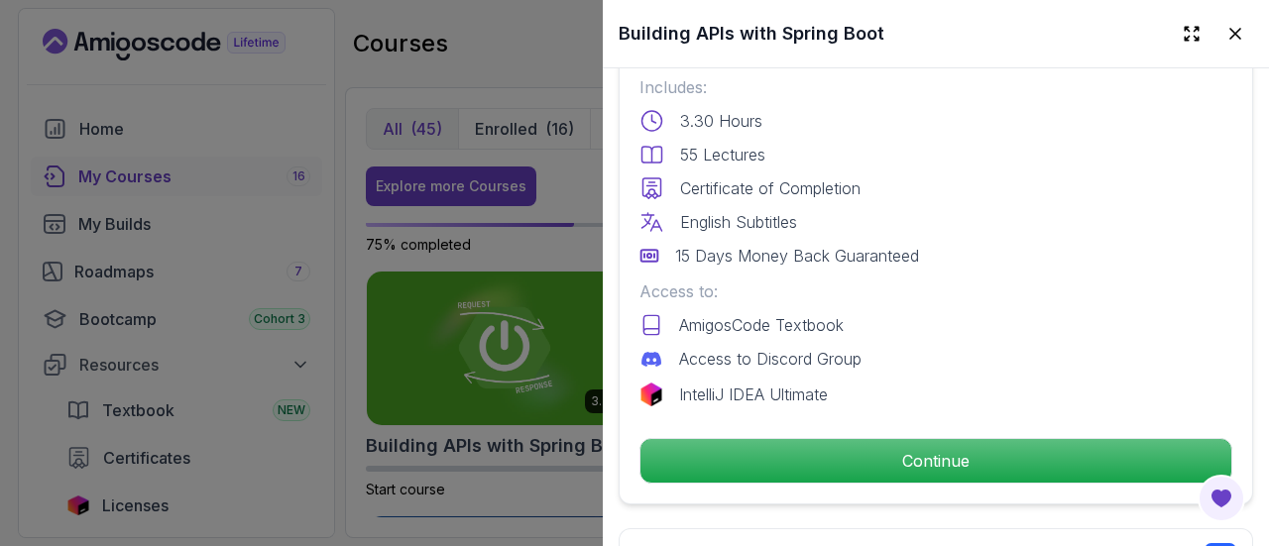
scroll to position [694, 0]
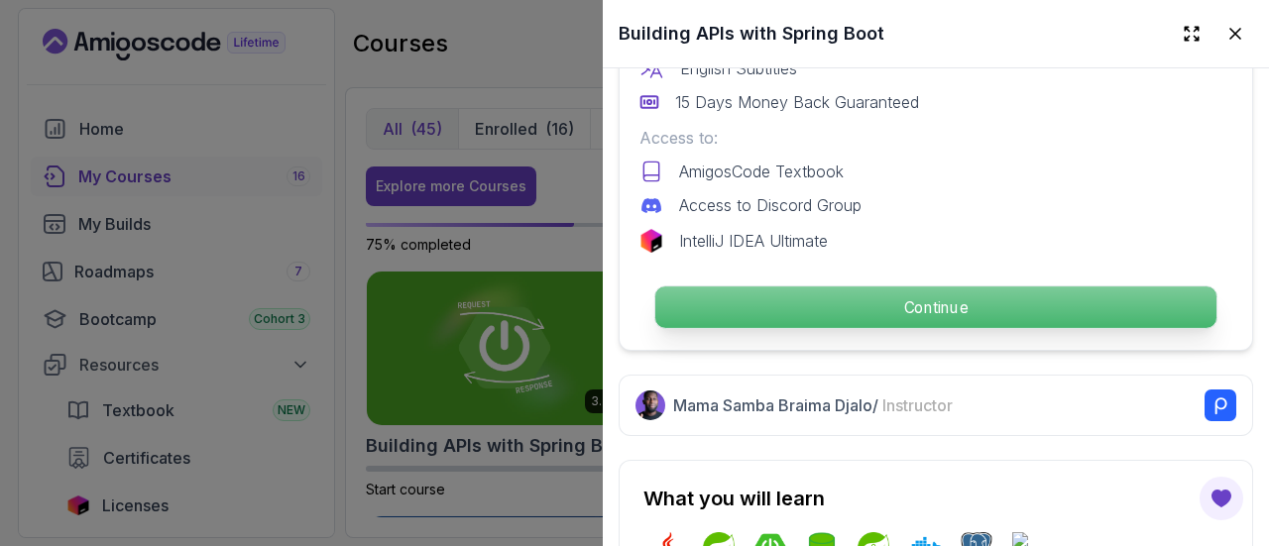
click at [987, 296] on p "Continue" at bounding box center [935, 308] width 561 height 42
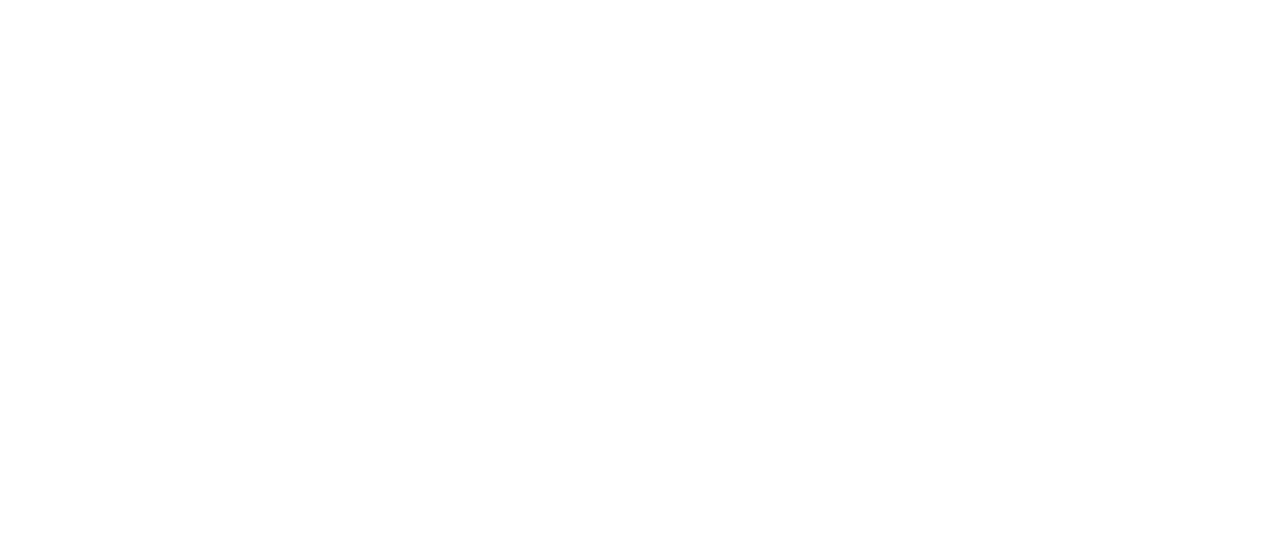
click at [892, 0] on html "0s" at bounding box center [634, 0] width 1269 height 0
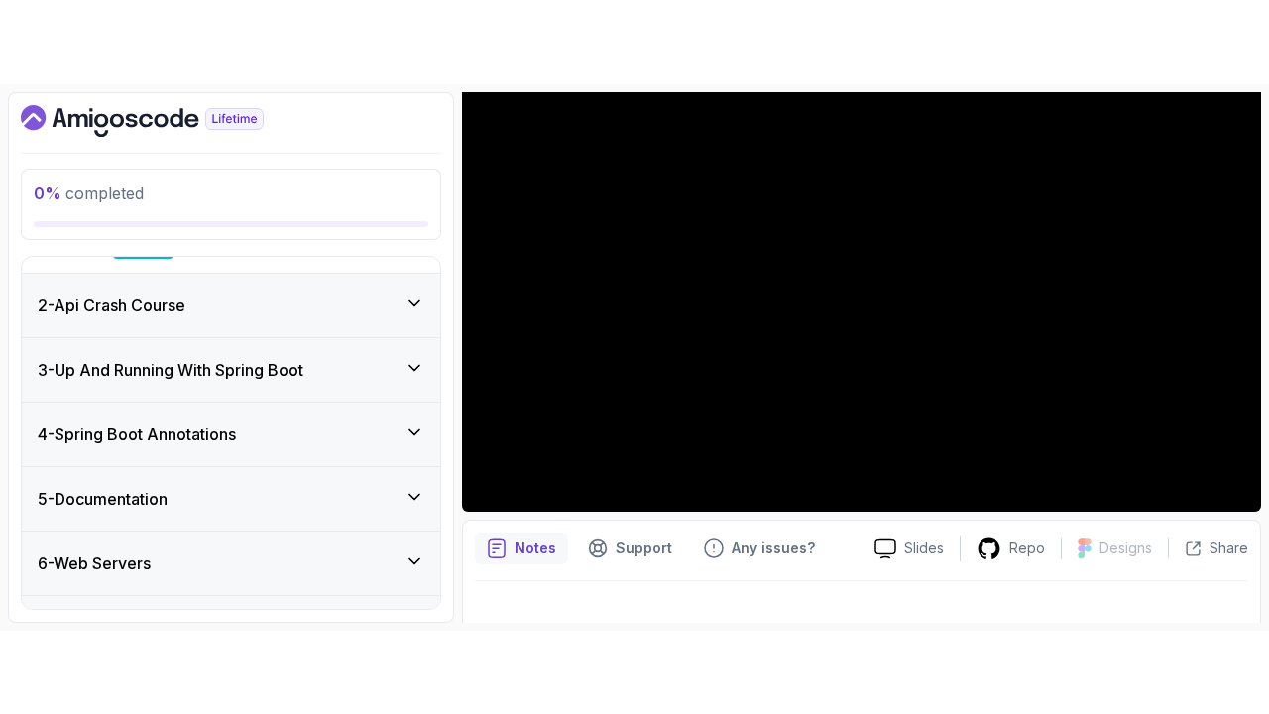
scroll to position [57, 0]
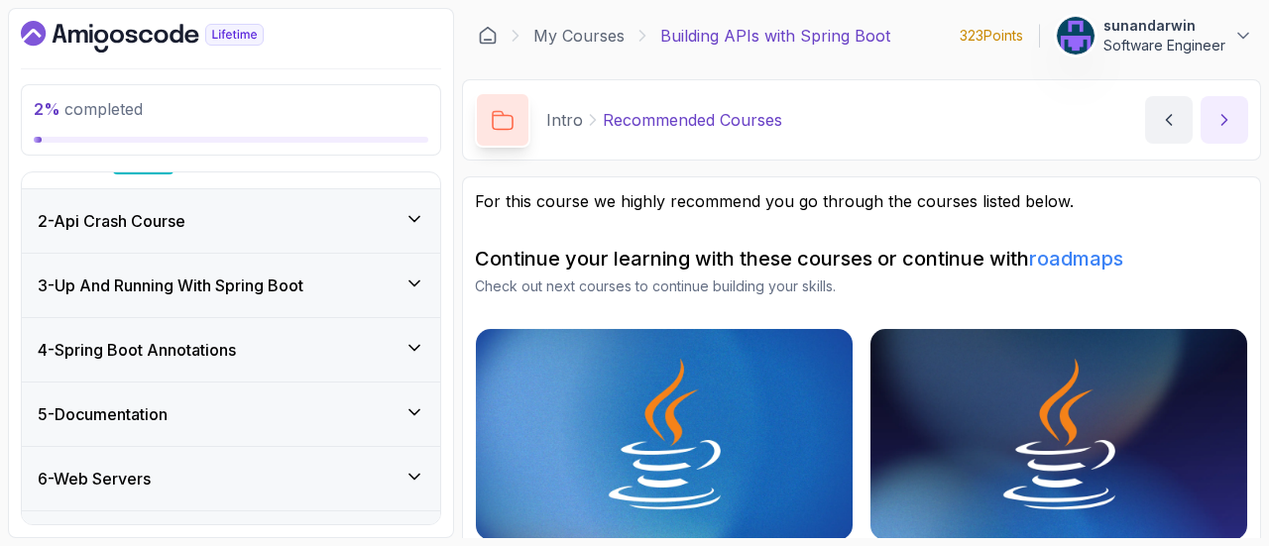
click at [1215, 102] on button "next content" at bounding box center [1225, 120] width 48 height 48
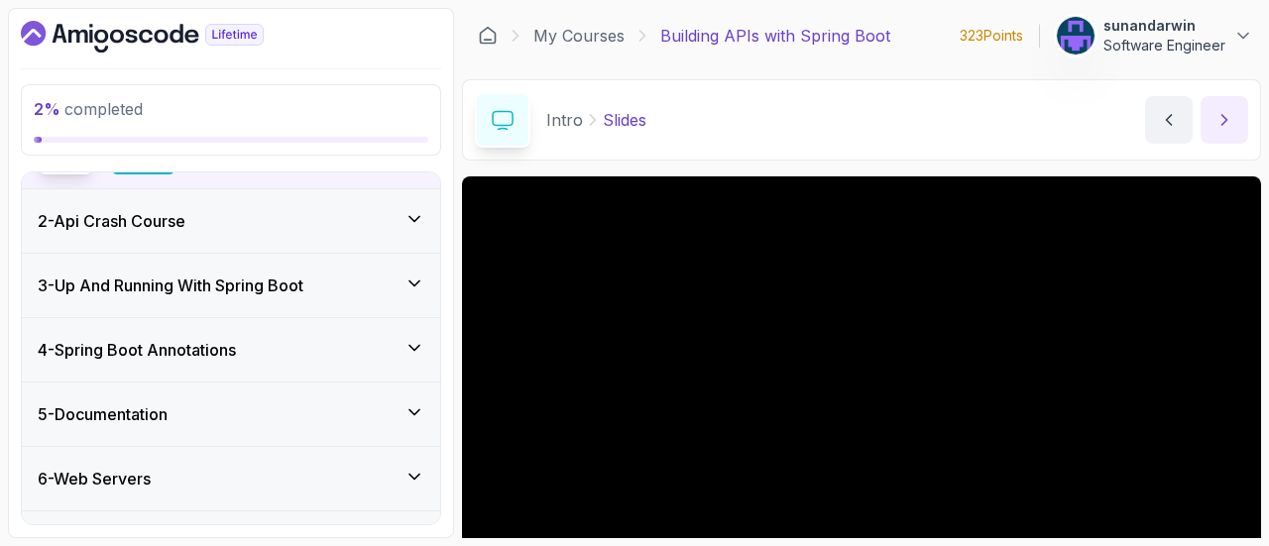
click at [1230, 131] on button "next content" at bounding box center [1225, 120] width 48 height 48
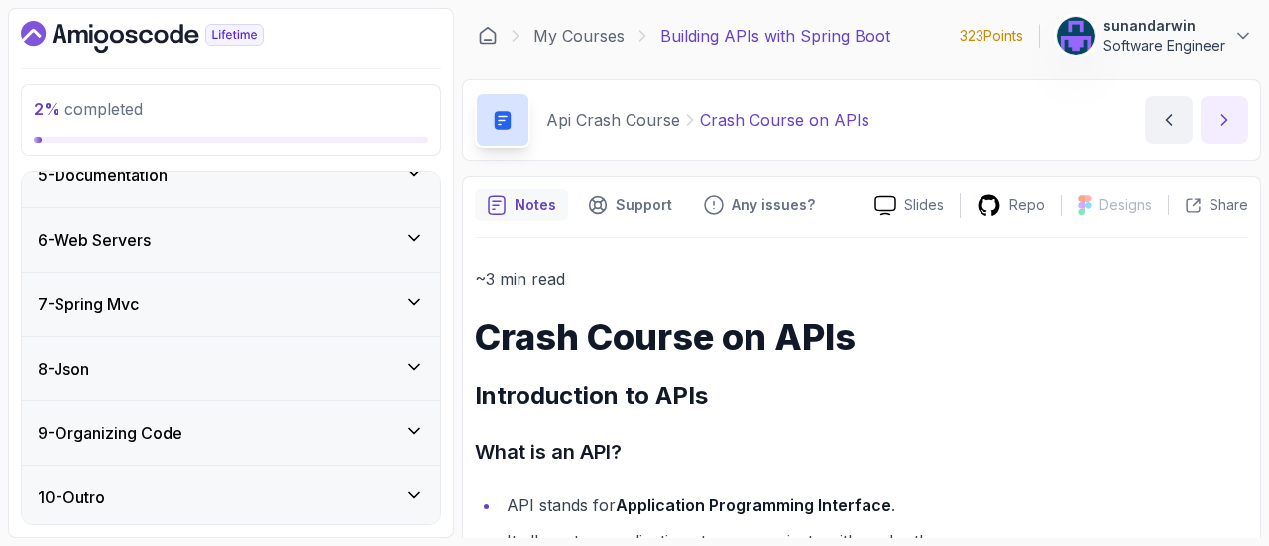
click at [1231, 124] on icon "next content" at bounding box center [1225, 120] width 20 height 20
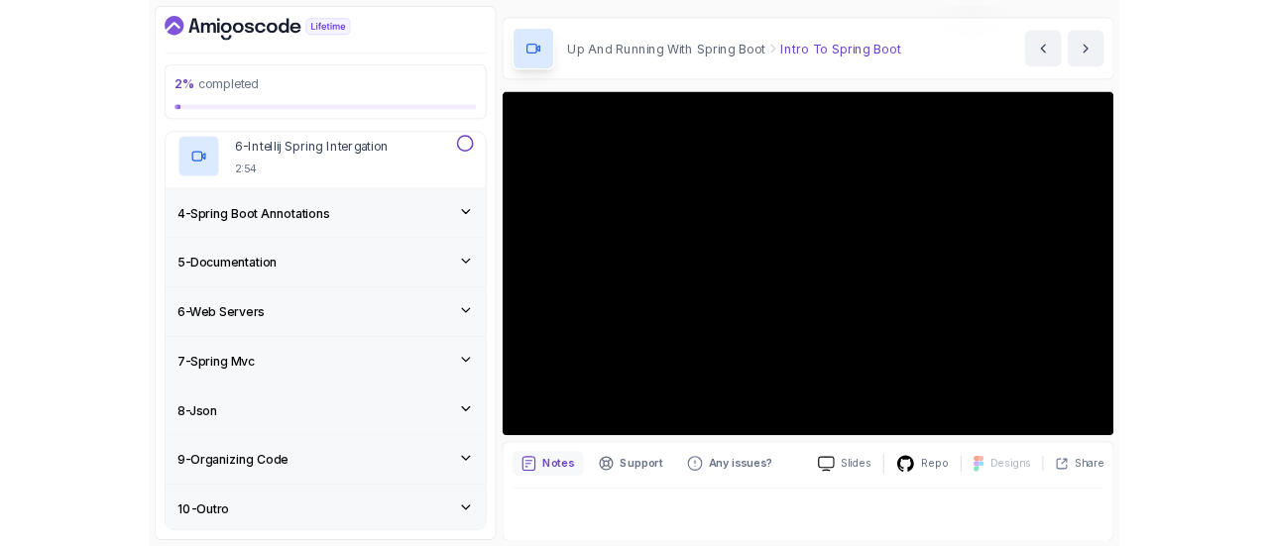
scroll to position [224, 0]
